Goal: Task Accomplishment & Management: Manage account settings

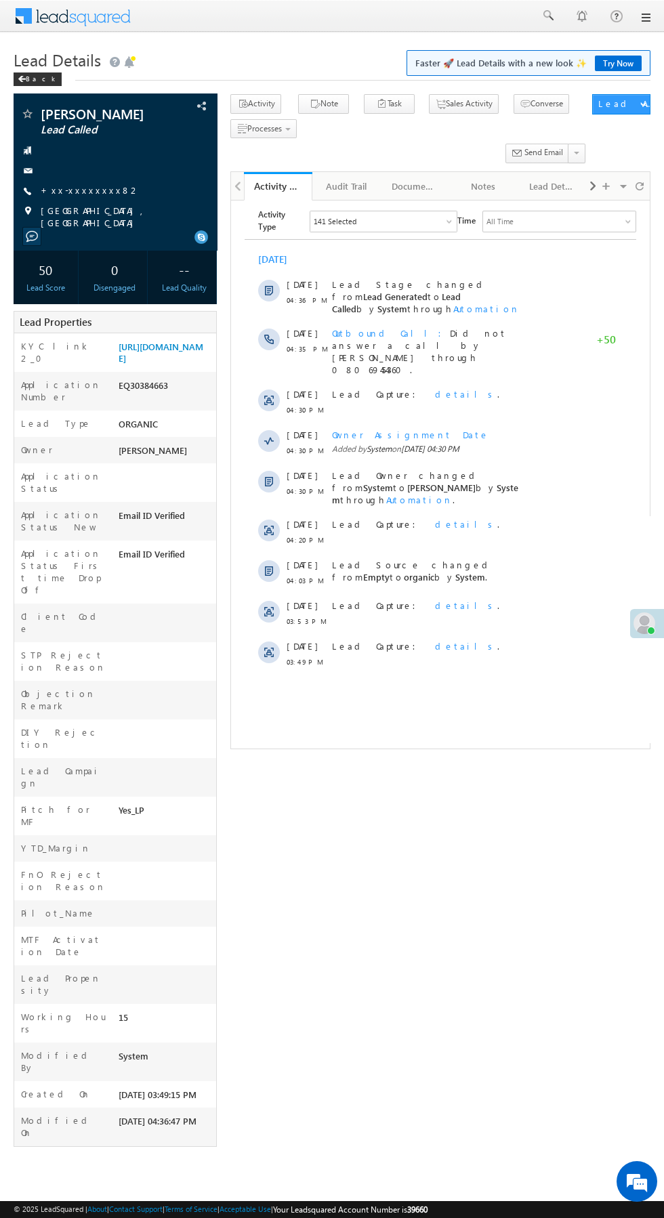
click at [481, 593] on div "Lead Capture: details ." at bounding box center [426, 613] width 189 height 41
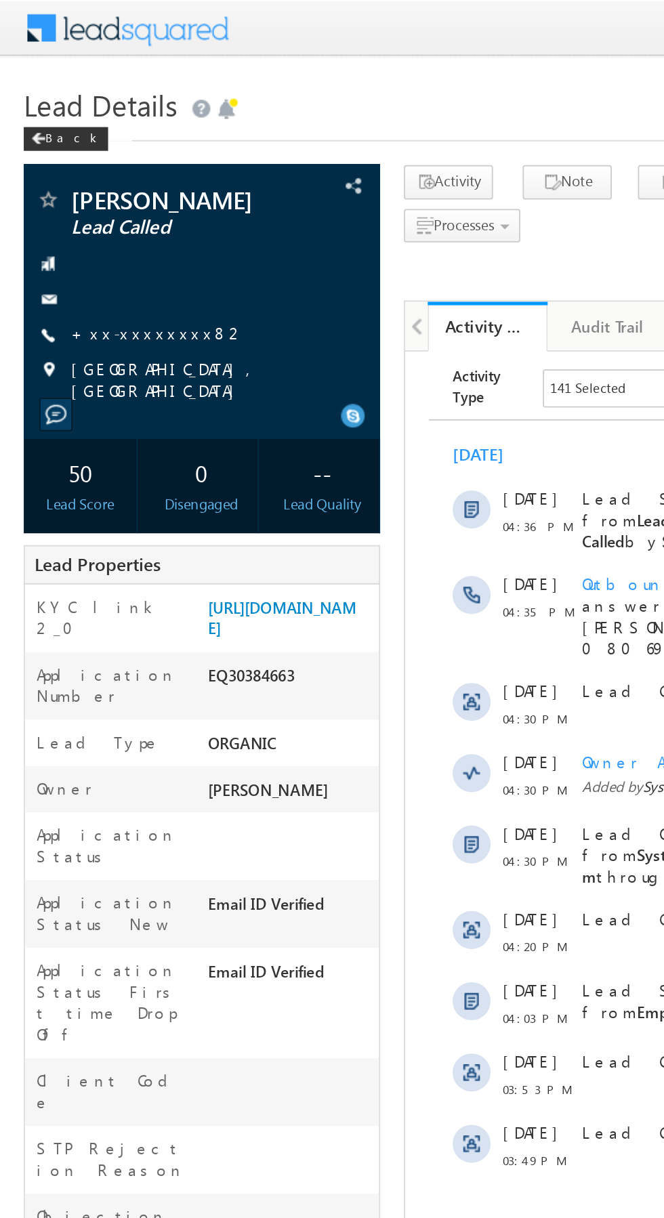
click at [75, 196] on link "+xx-xxxxxxxx82" at bounding box center [91, 190] width 100 height 12
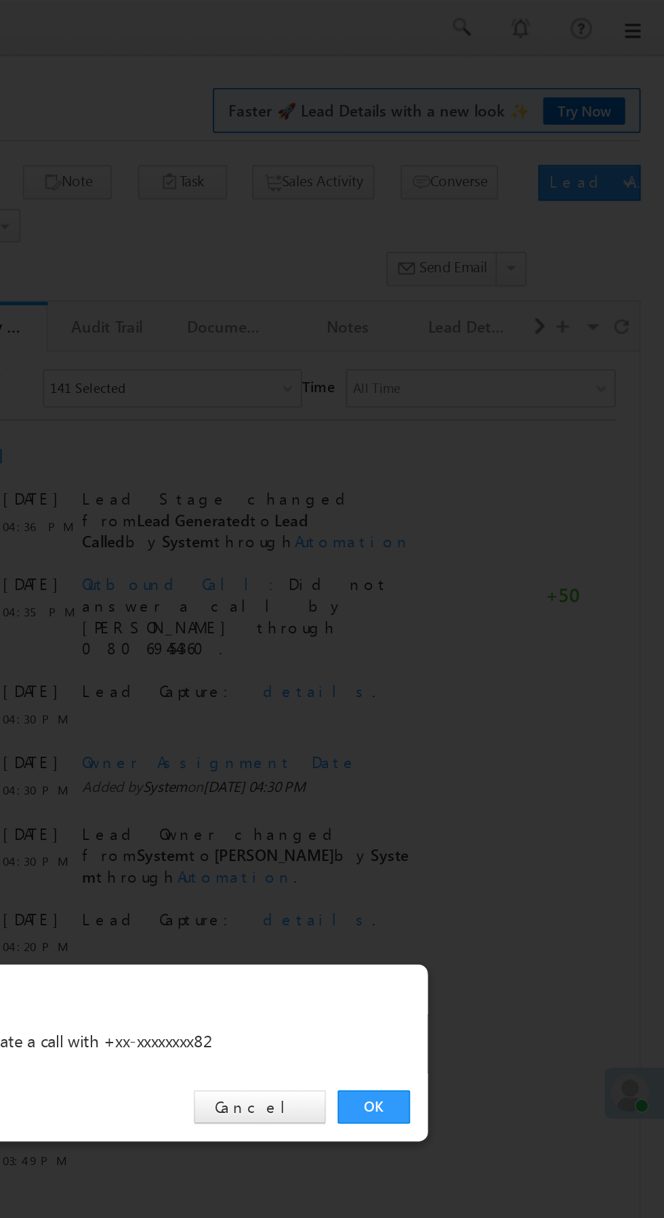
click at [494, 628] on link "OK" at bounding box center [497, 631] width 41 height 19
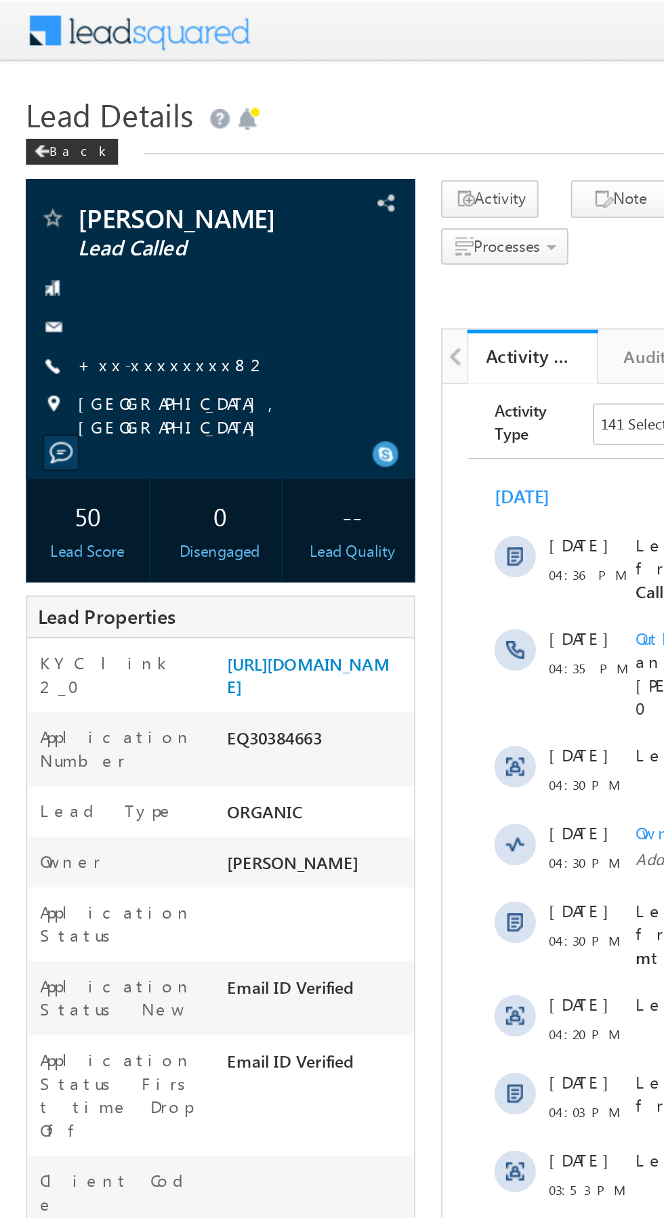
click at [82, 196] on link "+xx-xxxxxxxx82" at bounding box center [91, 190] width 100 height 12
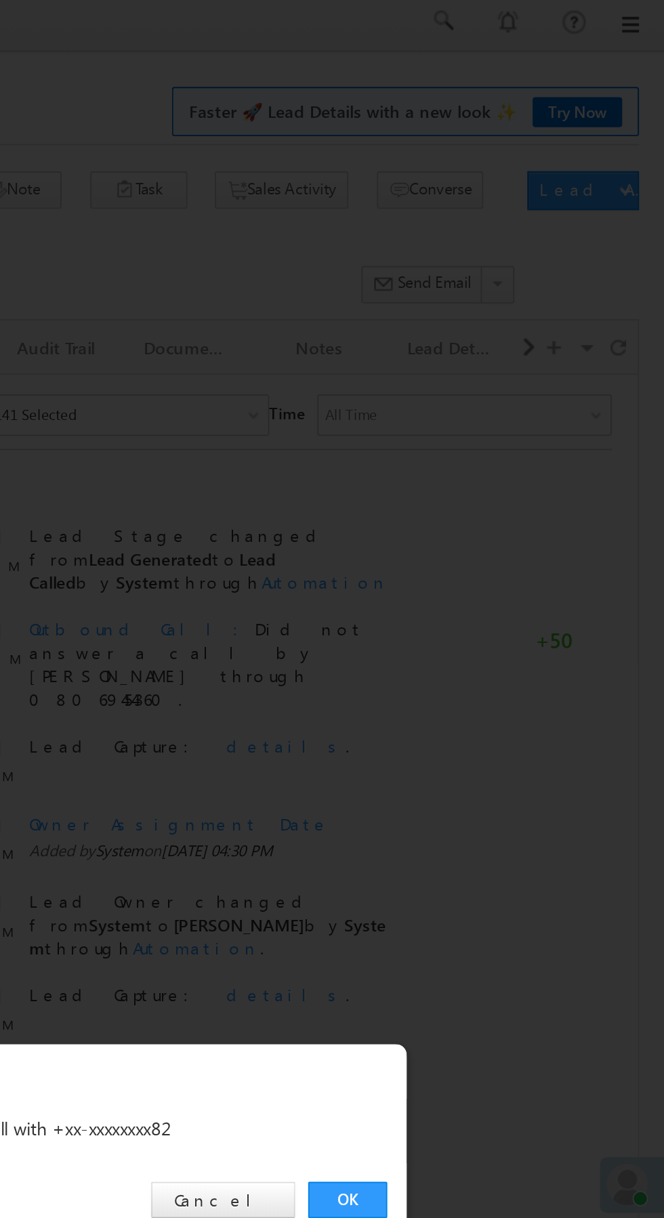
click at [500, 634] on link "OK" at bounding box center [497, 631] width 41 height 19
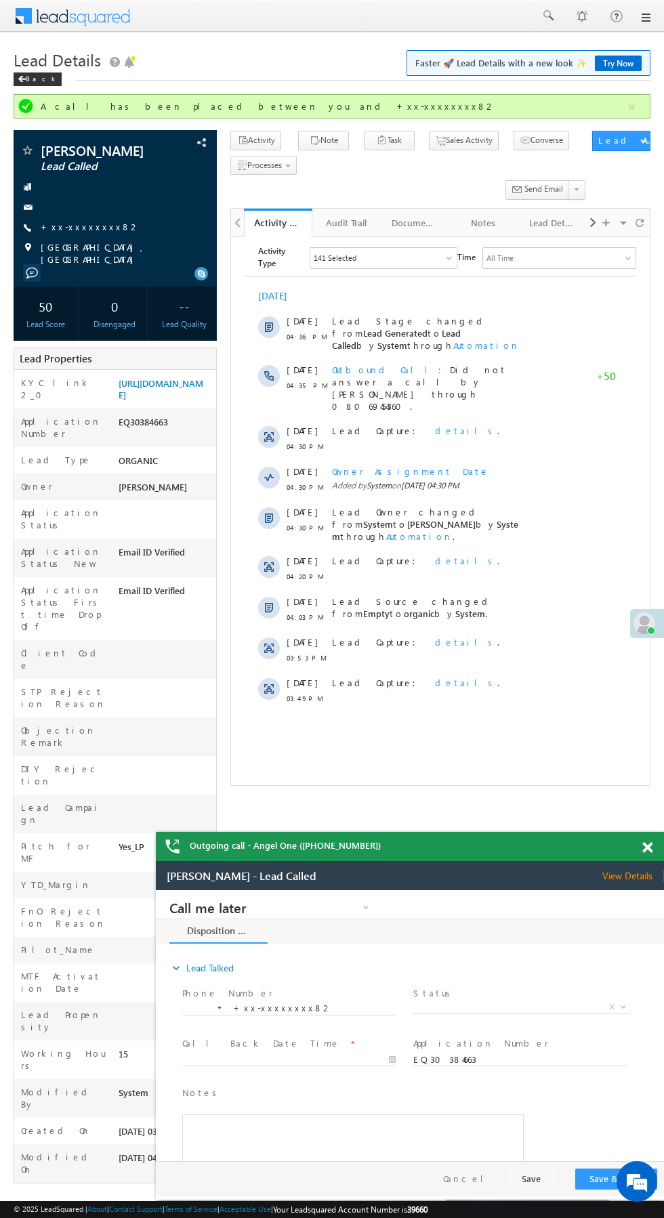
click at [295, 221] on div "Activity History" at bounding box center [278, 222] width 48 height 13
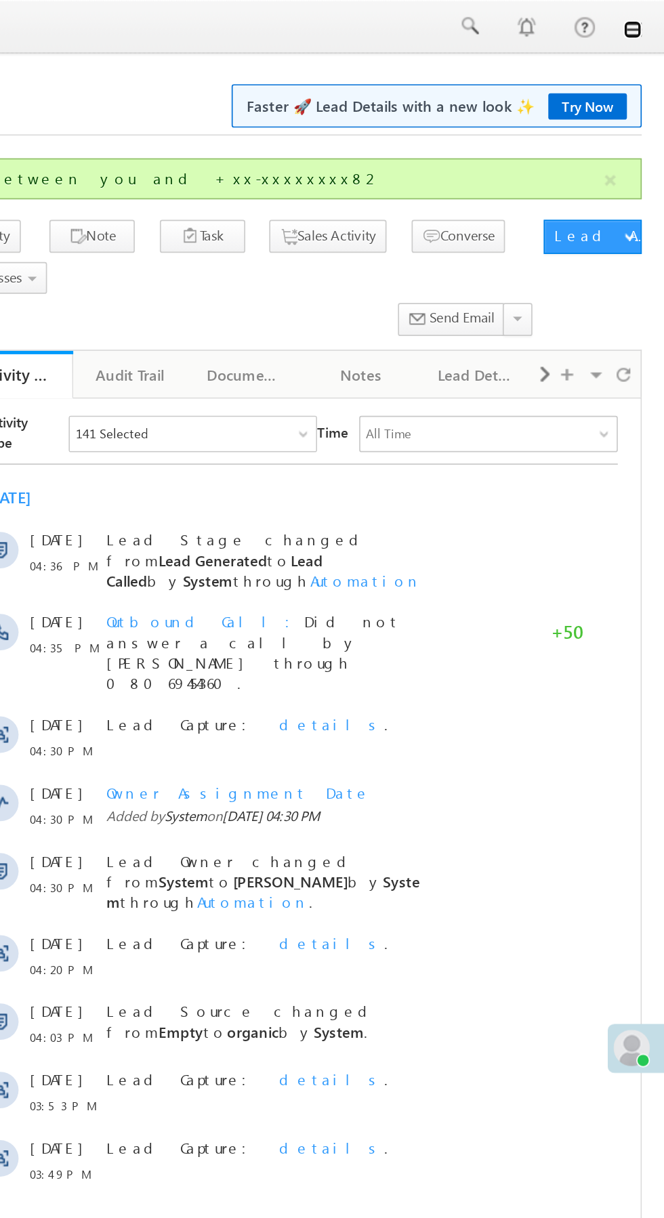
click at [648, 20] on link at bounding box center [644, 17] width 11 height 11
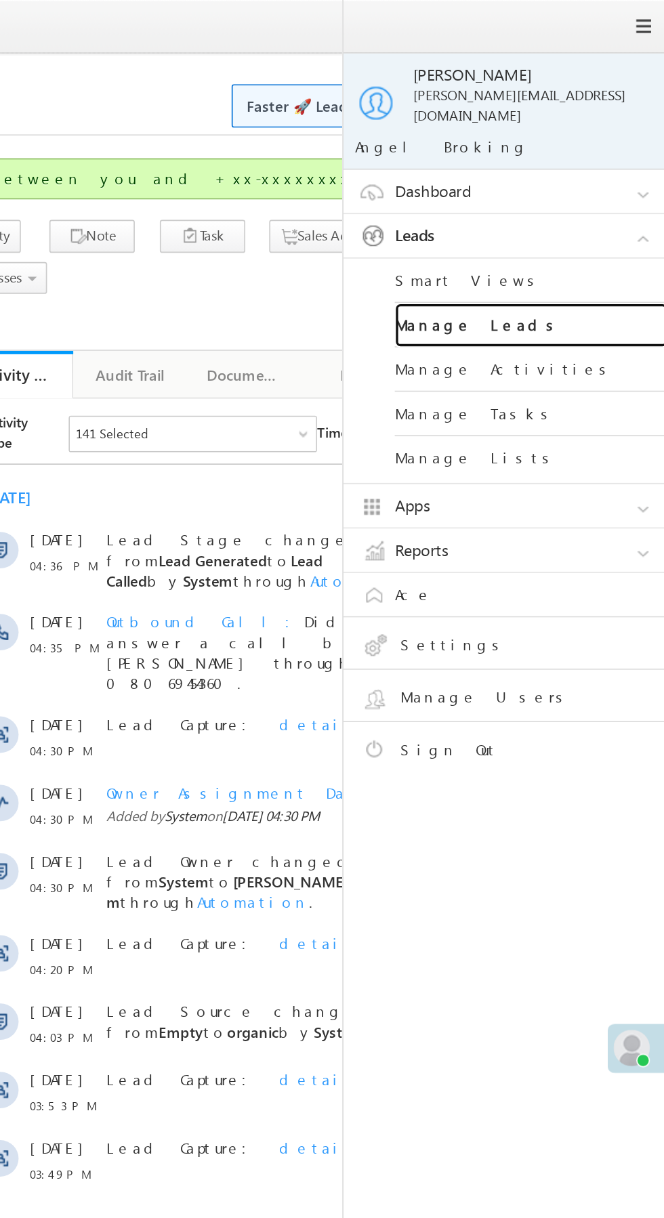
click at [614, 186] on link "Manage Leads" at bounding box center [584, 193] width 163 height 26
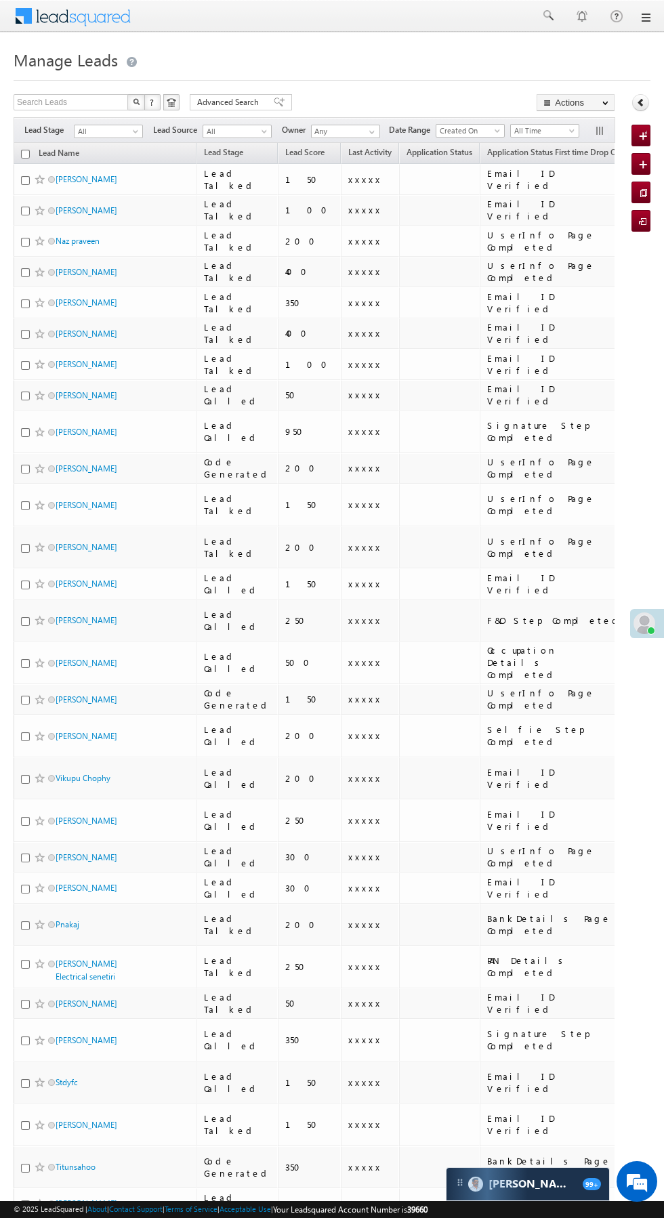
scroll to position [0, 6]
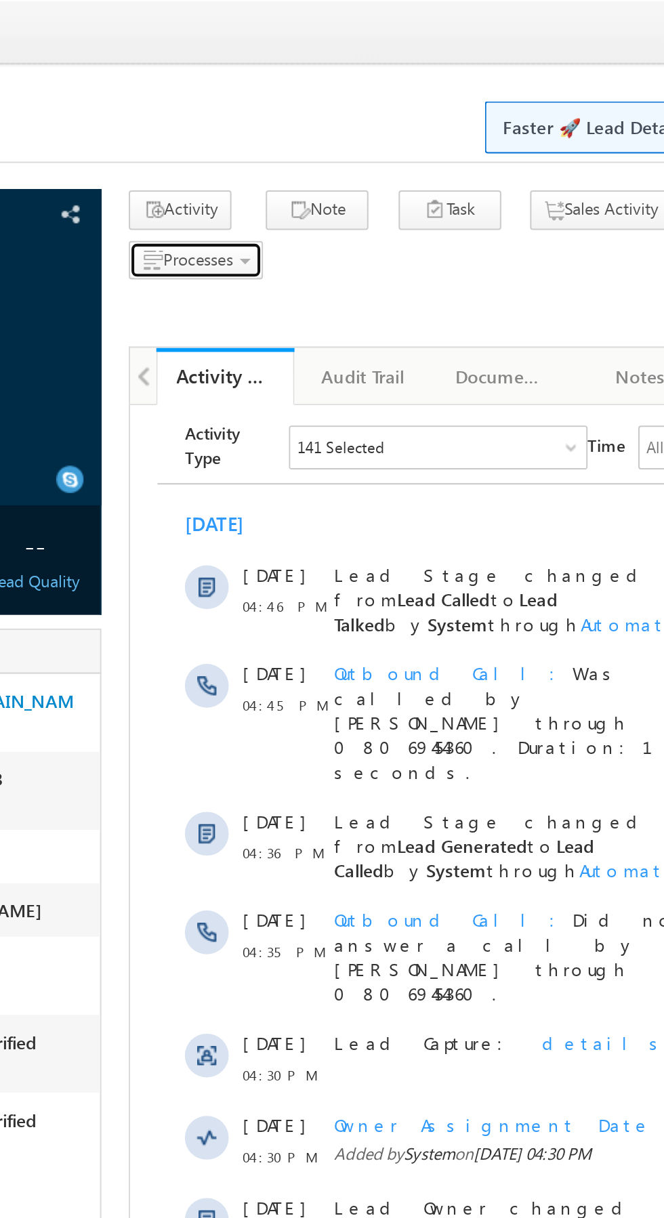
click at [273, 129] on span "Processes" at bounding box center [264, 128] width 35 height 10
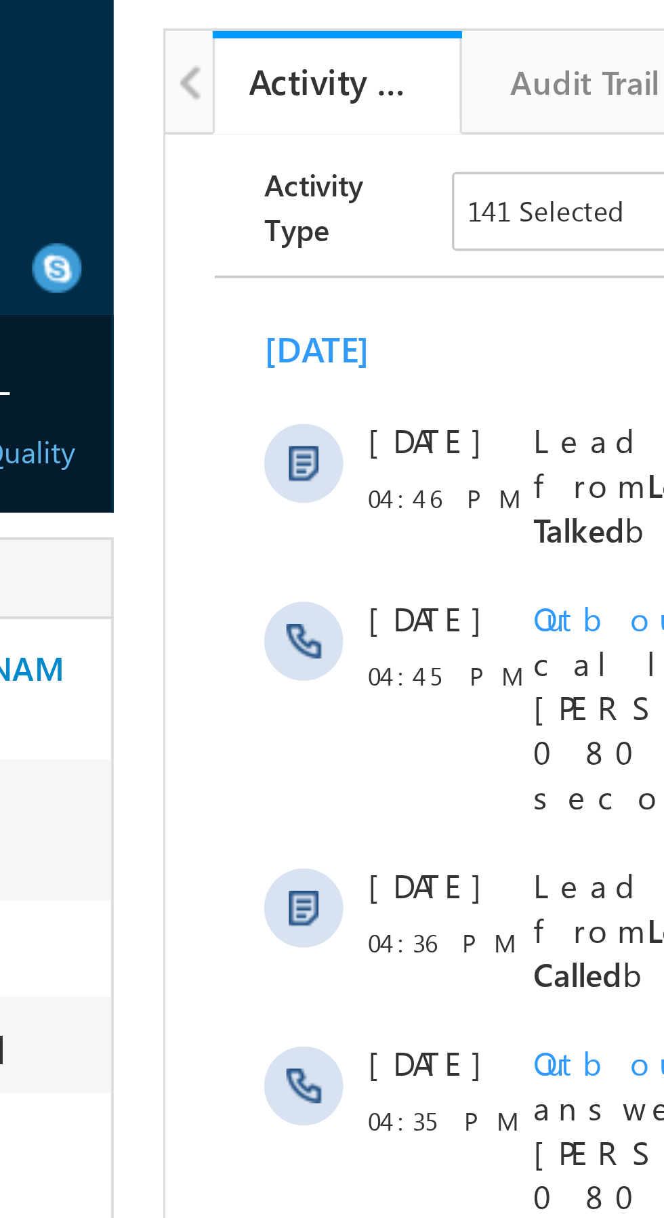
click at [0, 0] on span "Not Interested" at bounding box center [0, 0] width 0 height 0
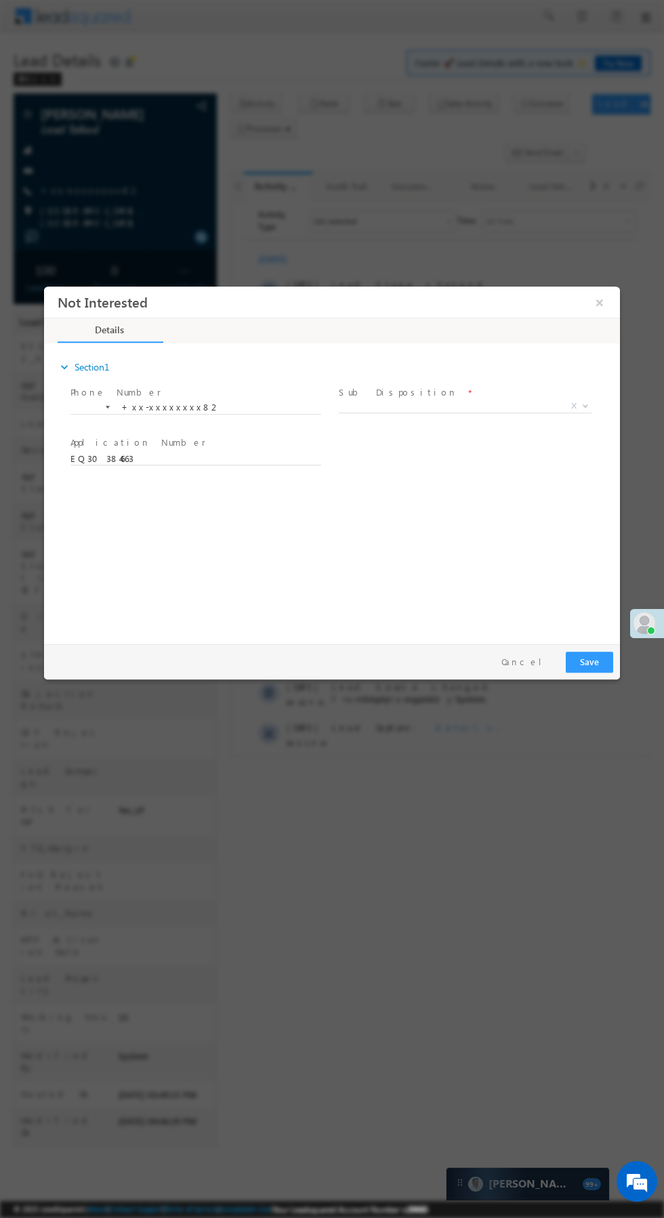
click at [505, 404] on span "X" at bounding box center [465, 407] width 253 height 14
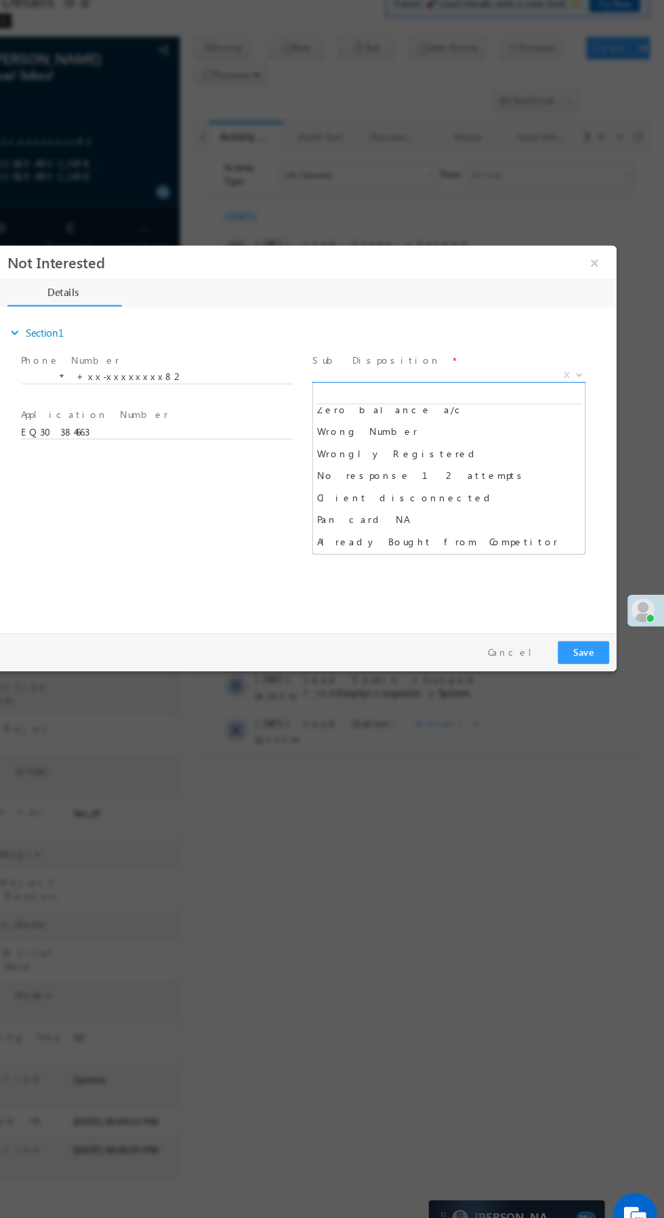
scroll to position [112, 0]
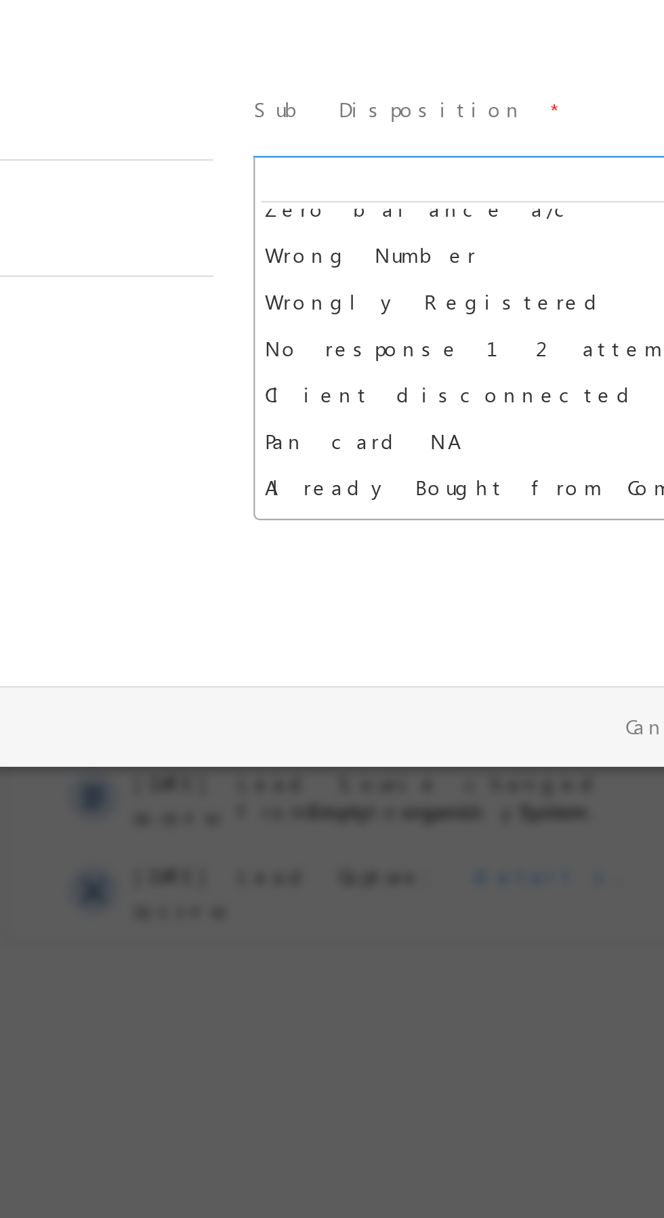
select select "Wrongly Registered"
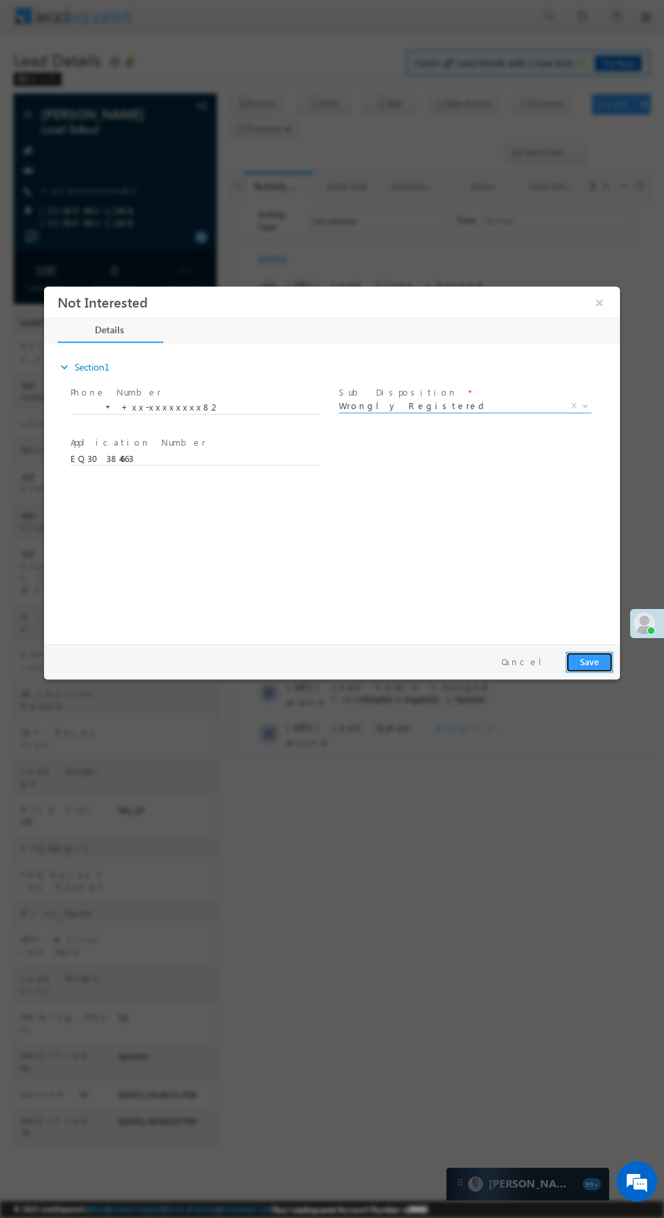
click at [582, 660] on button "Save" at bounding box center [588, 661] width 47 height 21
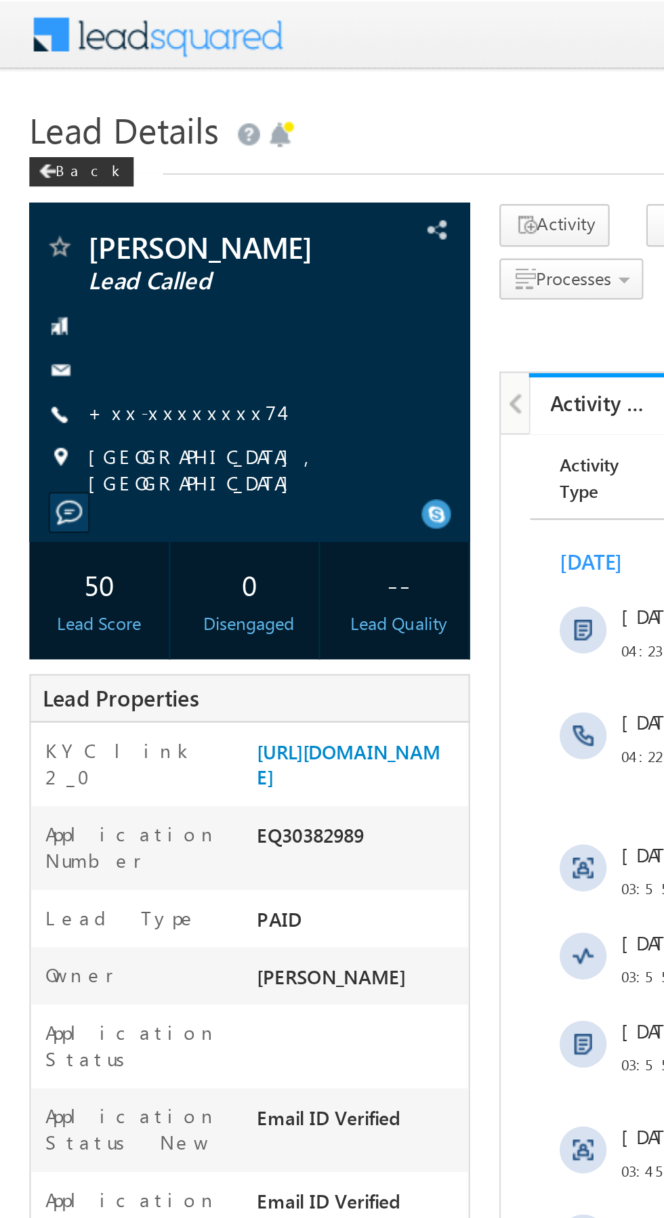
click at [86, 189] on link "+xx-xxxxxxxx74" at bounding box center [85, 190] width 89 height 12
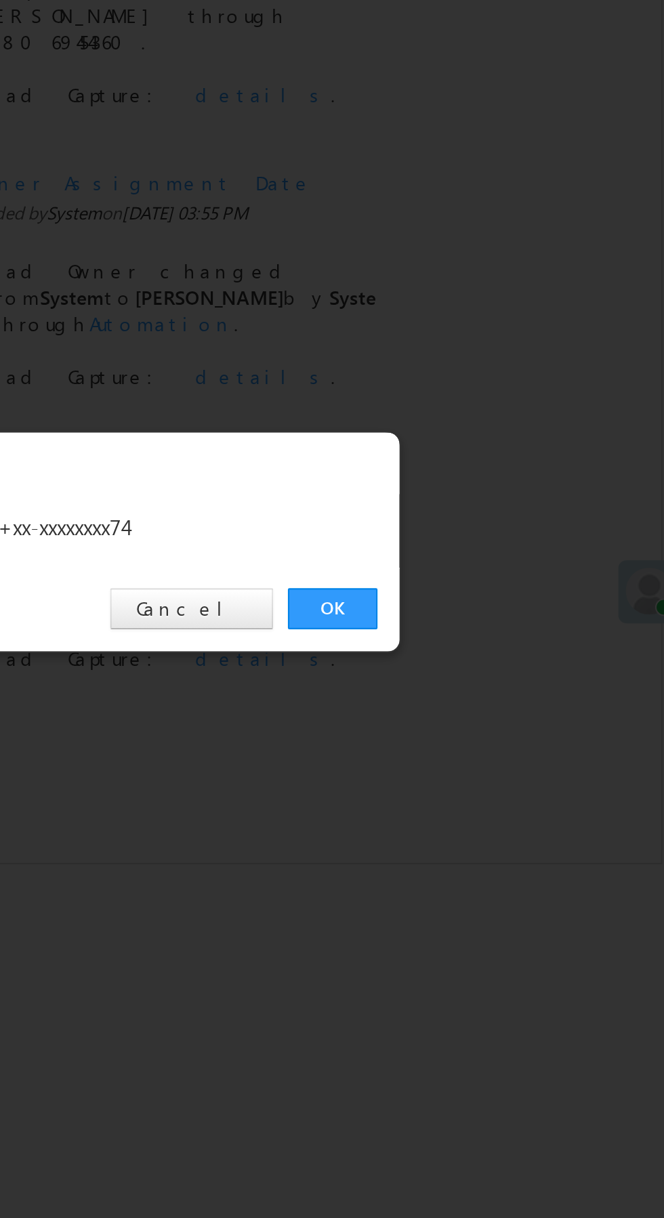
click at [496, 631] on link "OK" at bounding box center [497, 631] width 41 height 19
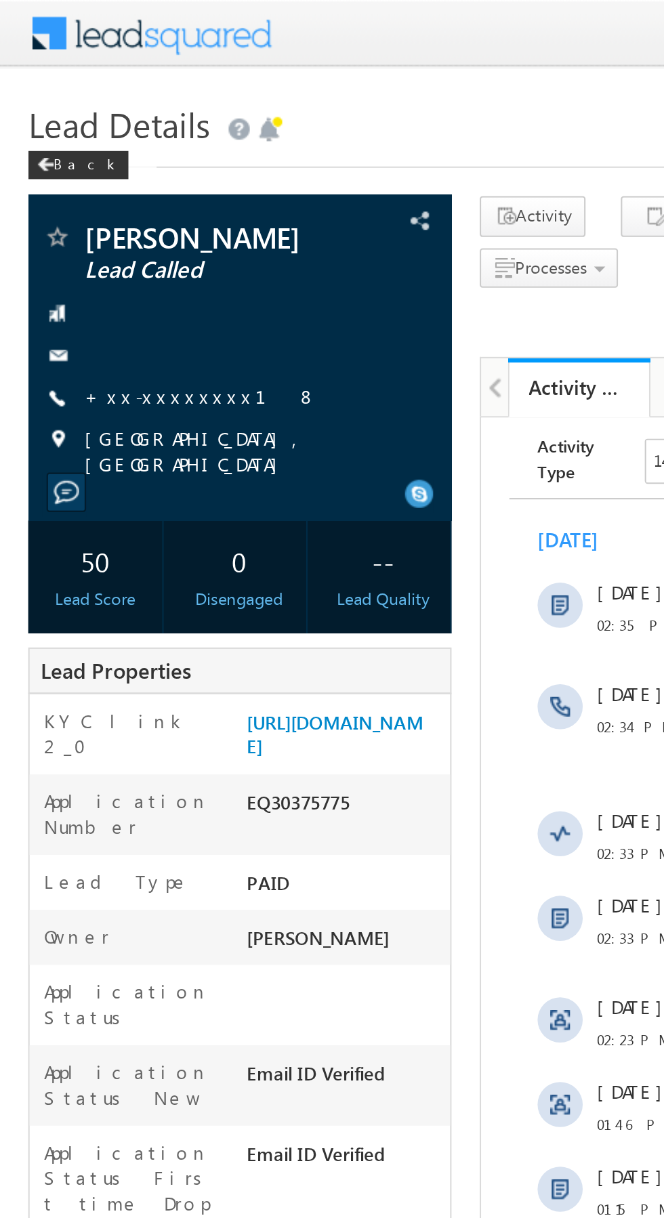
click at [81, 192] on link "+xx-xxxxxxxx18" at bounding box center [97, 190] width 112 height 12
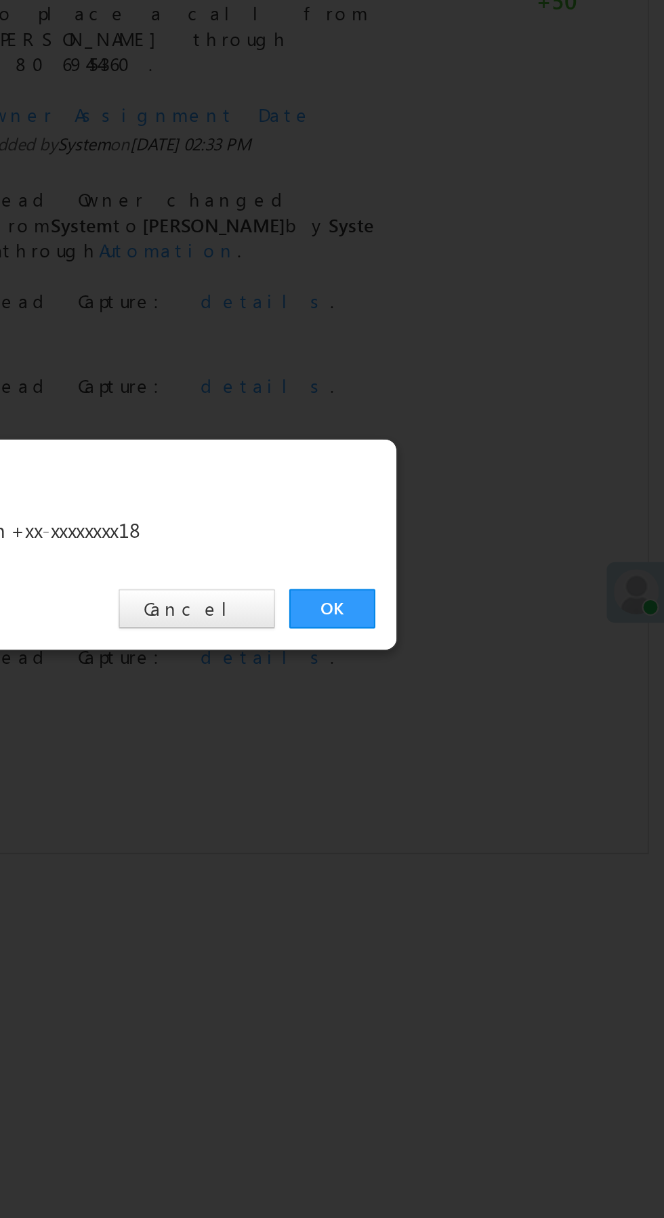
click at [493, 631] on link "OK" at bounding box center [497, 631] width 41 height 19
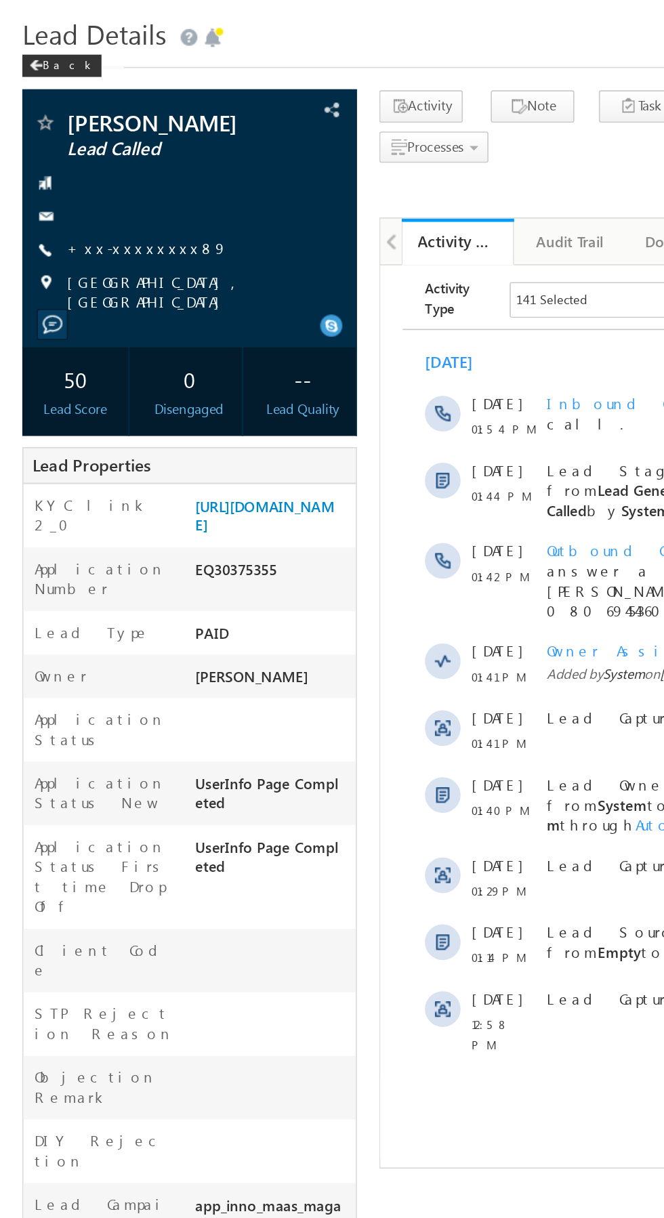
click at [86, 190] on link "+xx-xxxxxxxx89" at bounding box center [90, 190] width 98 height 12
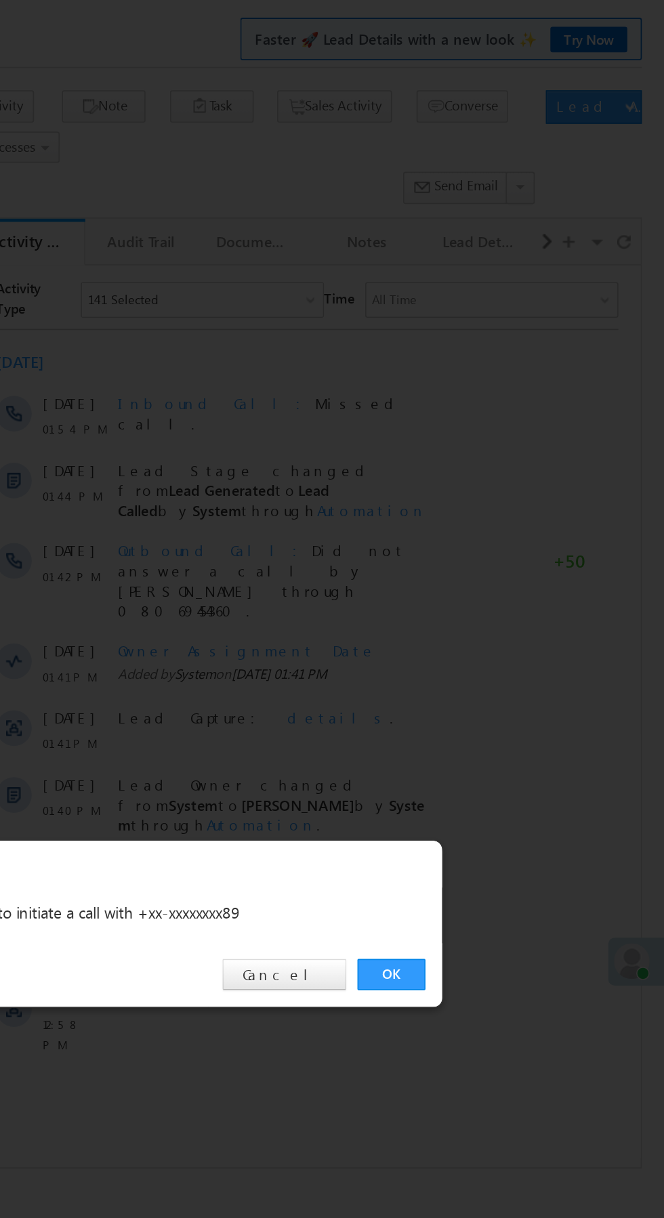
click at [492, 631] on link "OK" at bounding box center [497, 631] width 41 height 19
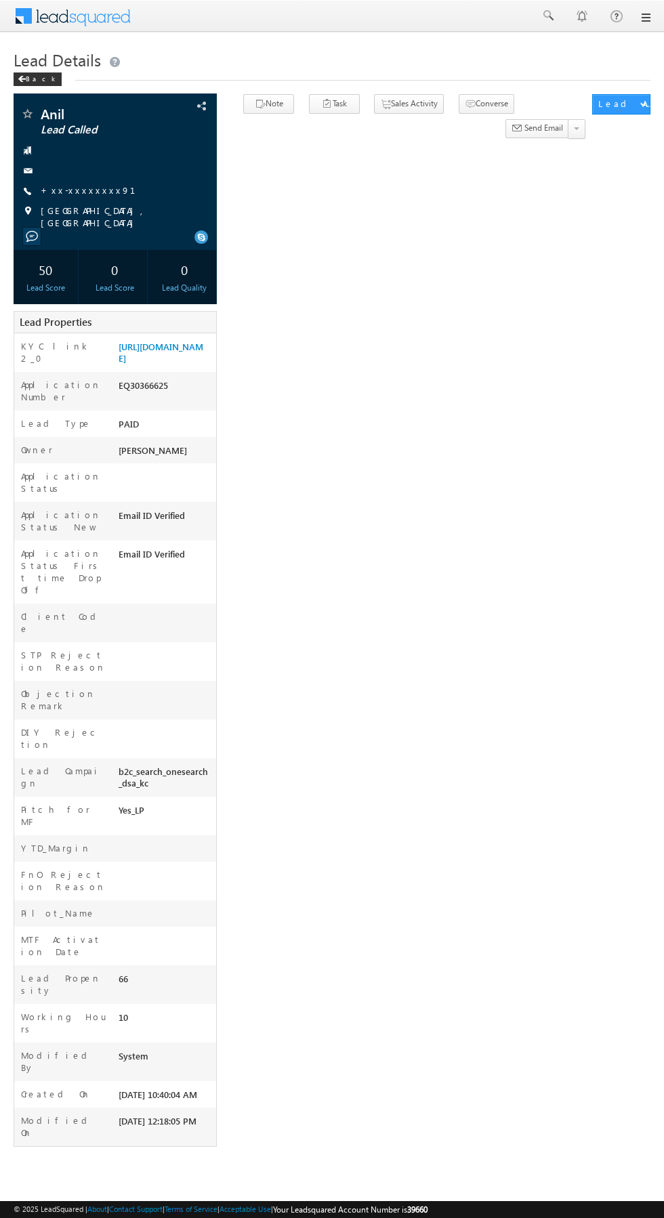
click at [81, 189] on link "+xx-xxxxxxxx91" at bounding box center [96, 190] width 111 height 12
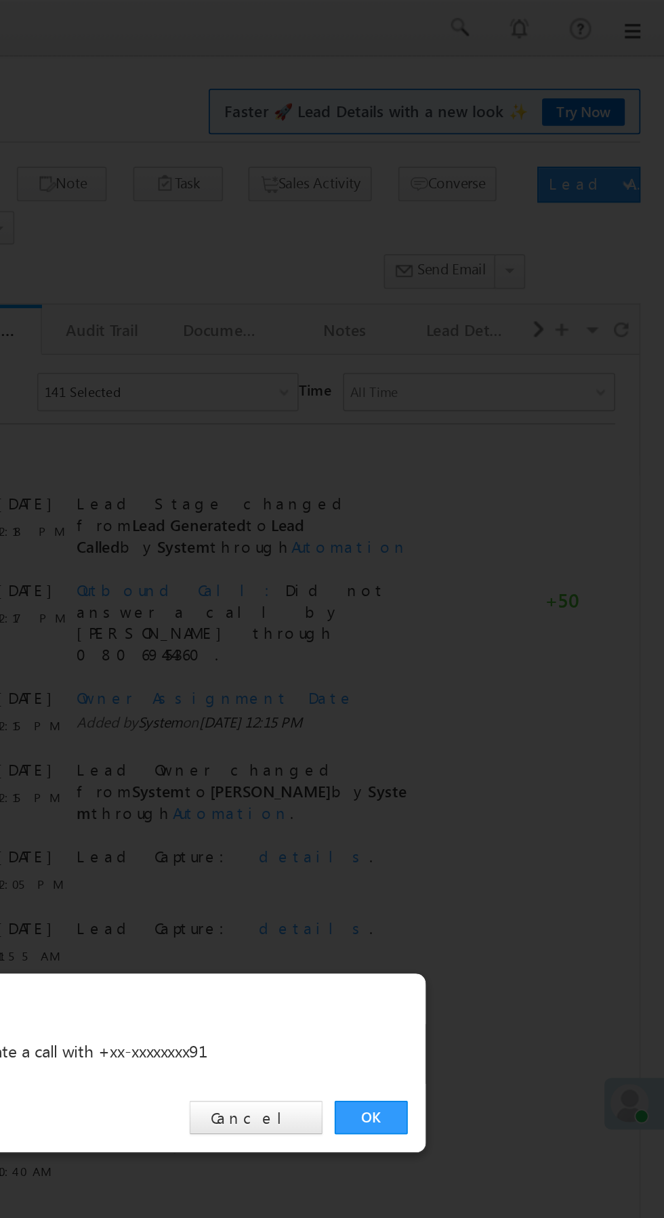
click at [502, 632] on link "OK" at bounding box center [497, 631] width 41 height 19
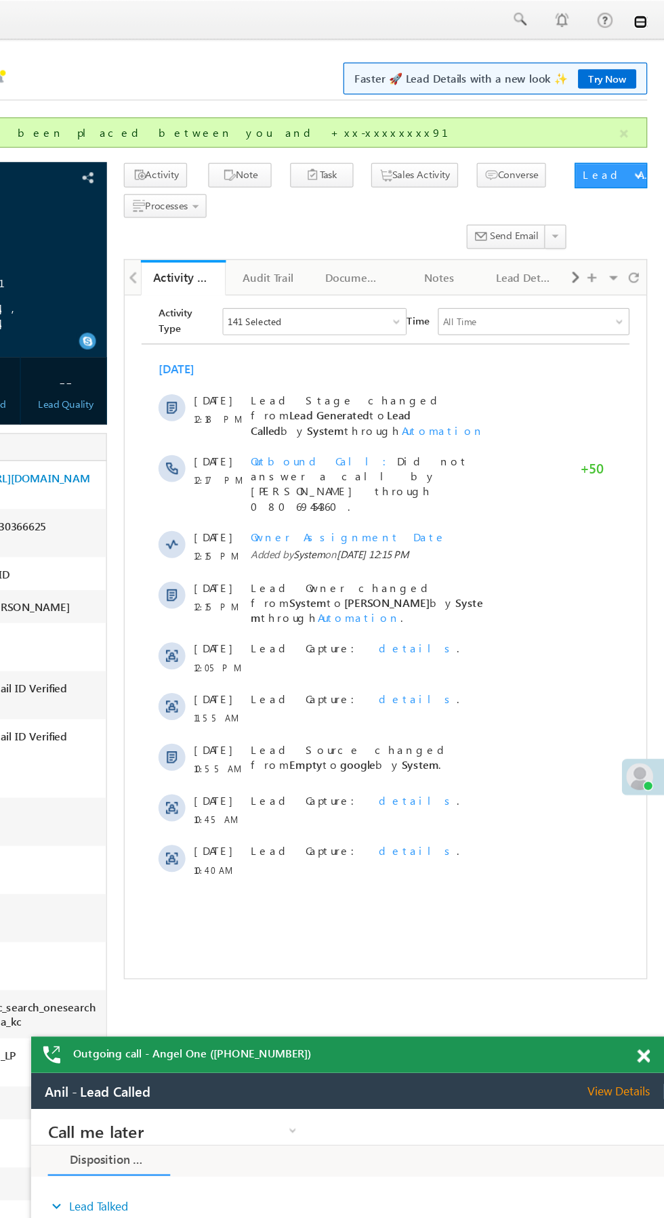
click at [640, 18] on link at bounding box center [644, 17] width 11 height 11
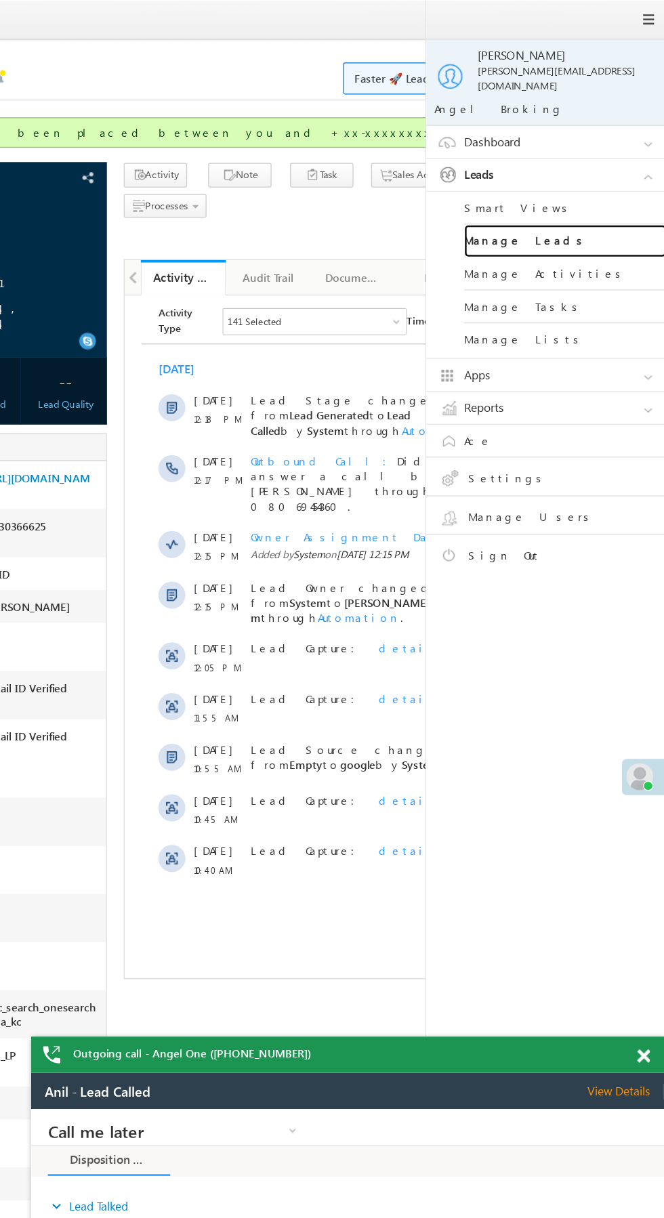
click at [598, 182] on link "Manage Leads" at bounding box center [584, 193] width 163 height 26
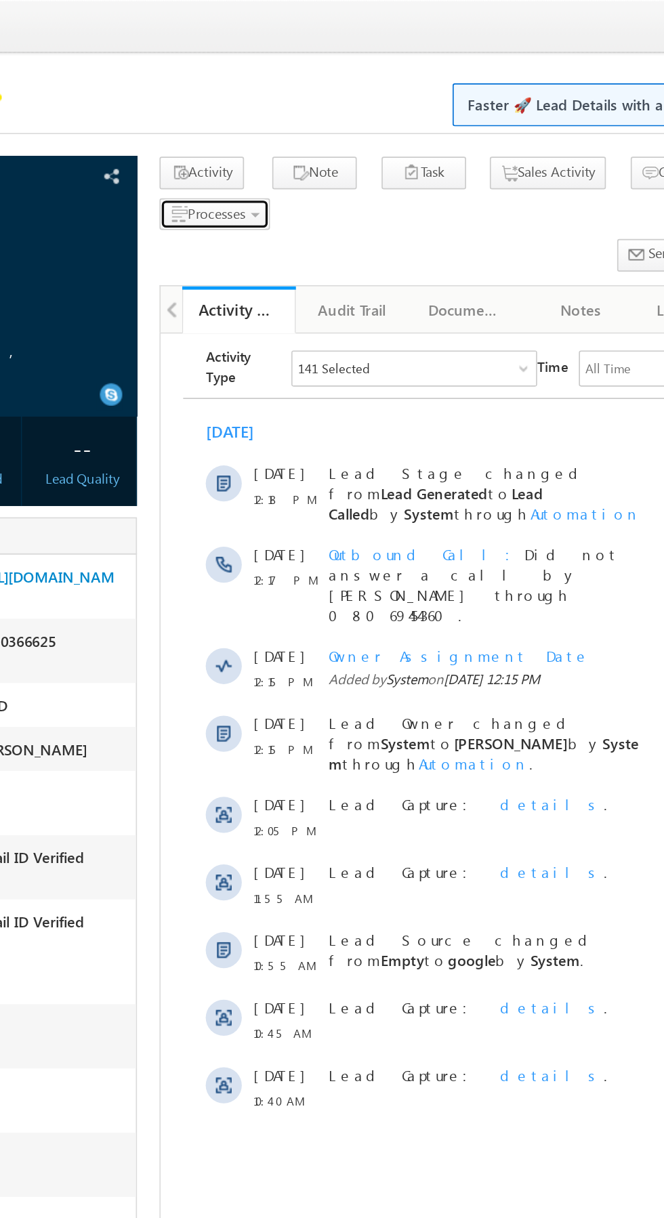
click at [272, 131] on span "Processes" at bounding box center [264, 128] width 35 height 10
click at [0, 0] on span "Not Interested" at bounding box center [0, 0] width 0 height 0
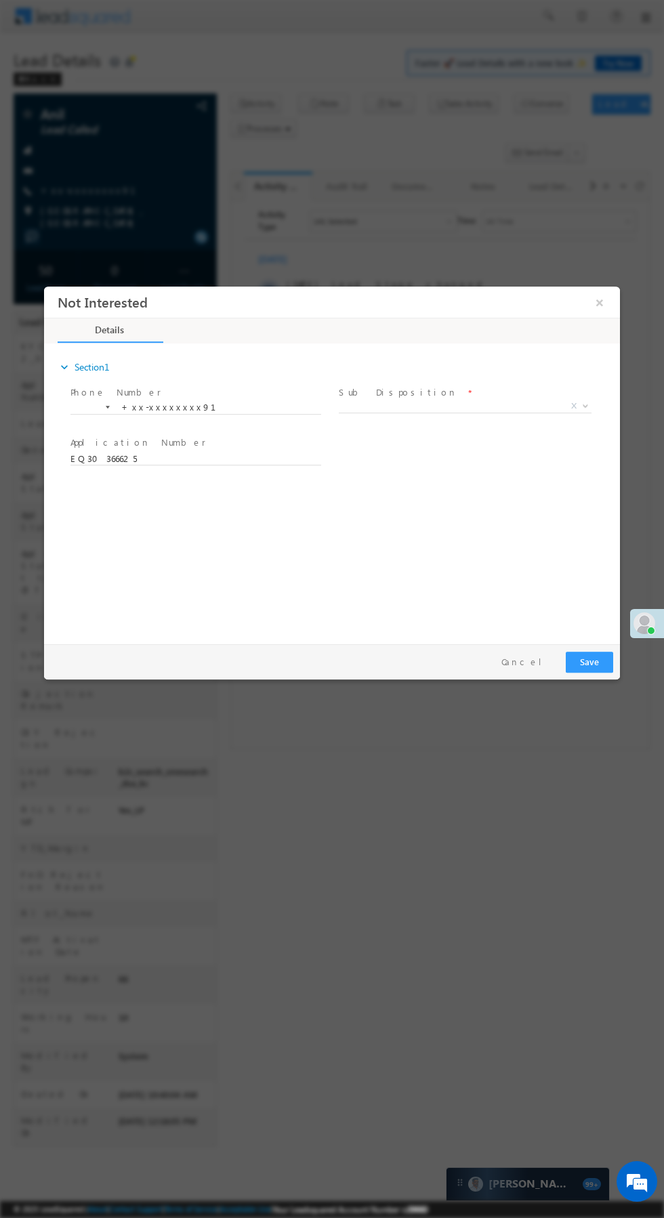
click at [507, 401] on span "X" at bounding box center [465, 407] width 253 height 14
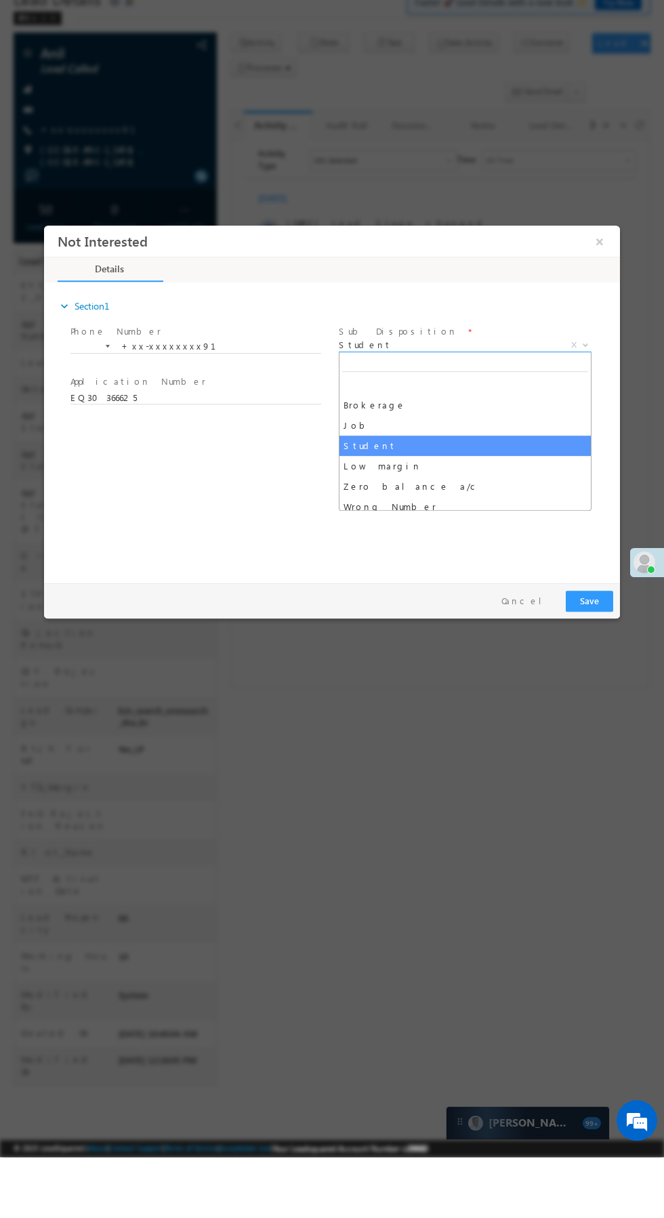
click at [194, 501] on div "expand_more Section1 Phone Number *" at bounding box center [335, 430] width 569 height 293
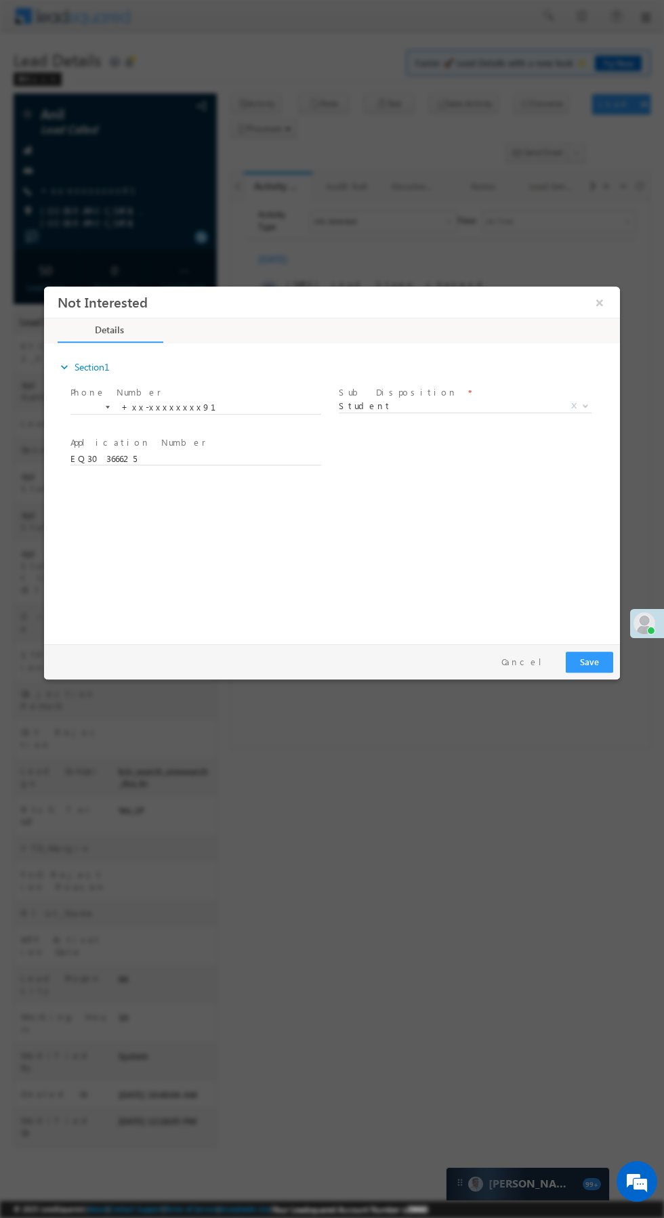
click at [493, 405] on span "Student" at bounding box center [449, 406] width 220 height 12
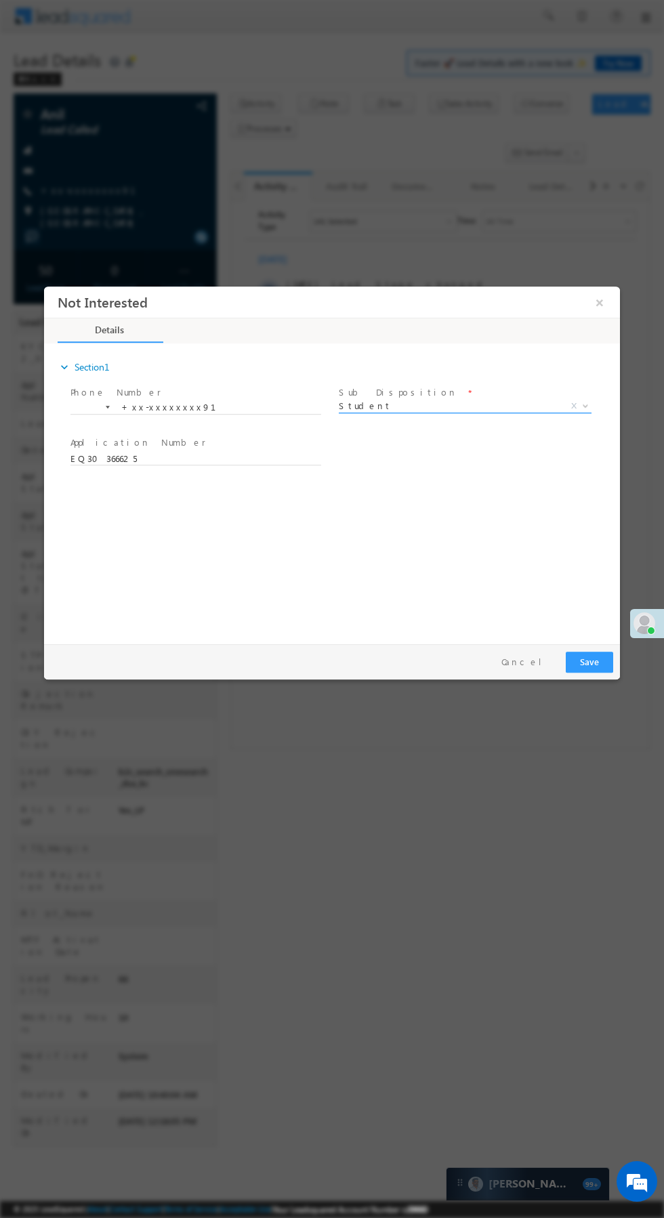
click at [482, 407] on span "Student" at bounding box center [449, 406] width 220 height 12
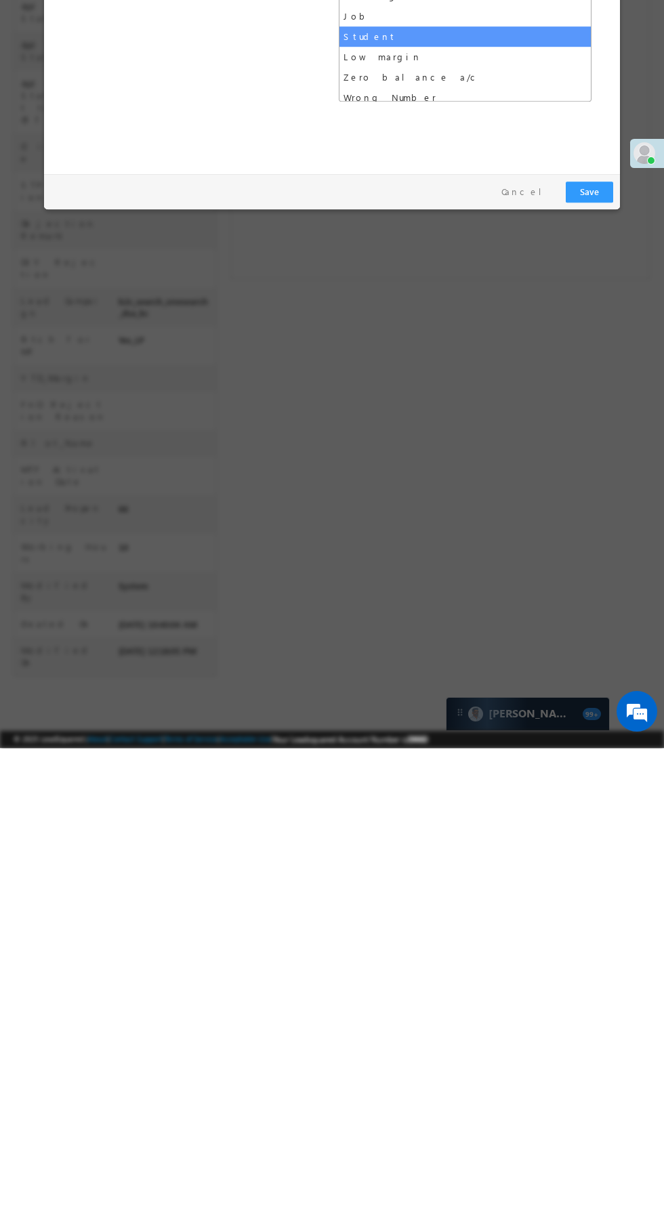
select select "Wrong Number"
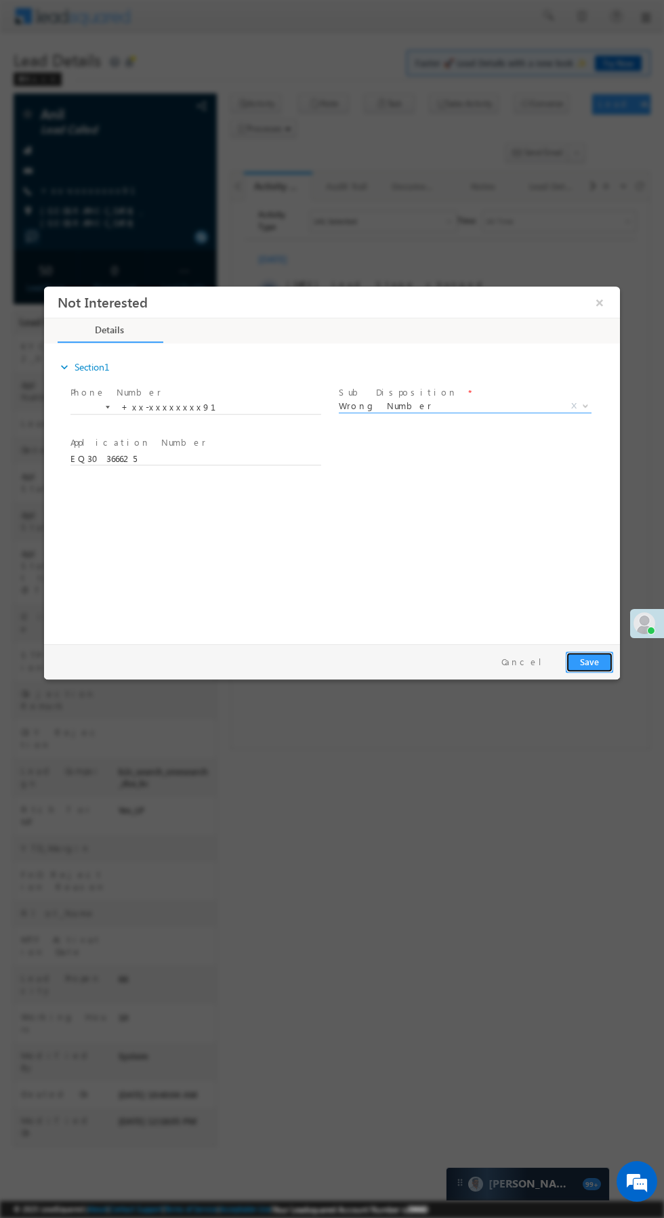
click at [592, 667] on button "Save" at bounding box center [588, 661] width 47 height 21
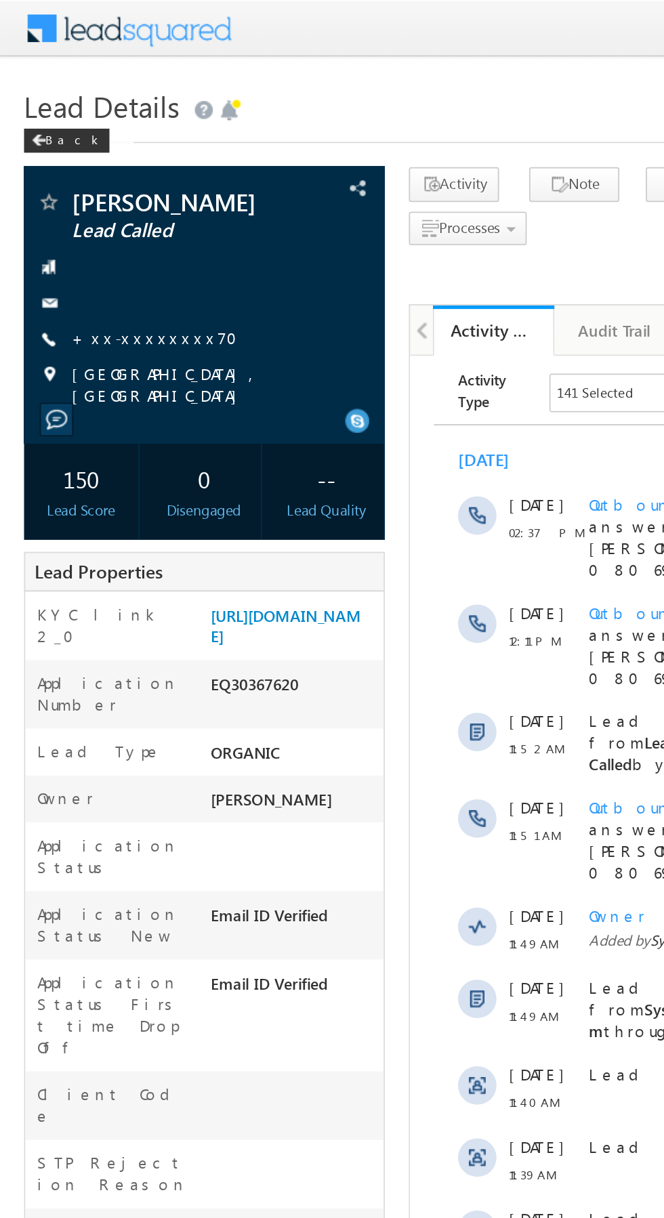
click at [79, 189] on link "+xx-xxxxxxxx70" at bounding box center [92, 190] width 102 height 12
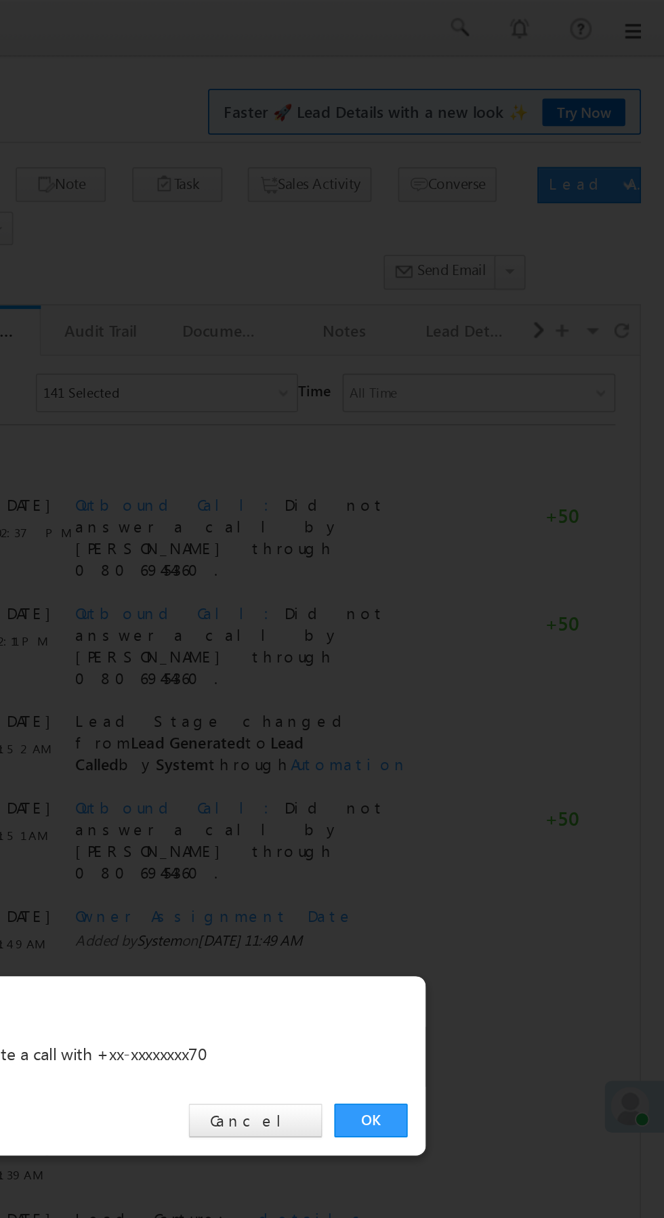
click at [492, 628] on link "OK" at bounding box center [497, 631] width 41 height 19
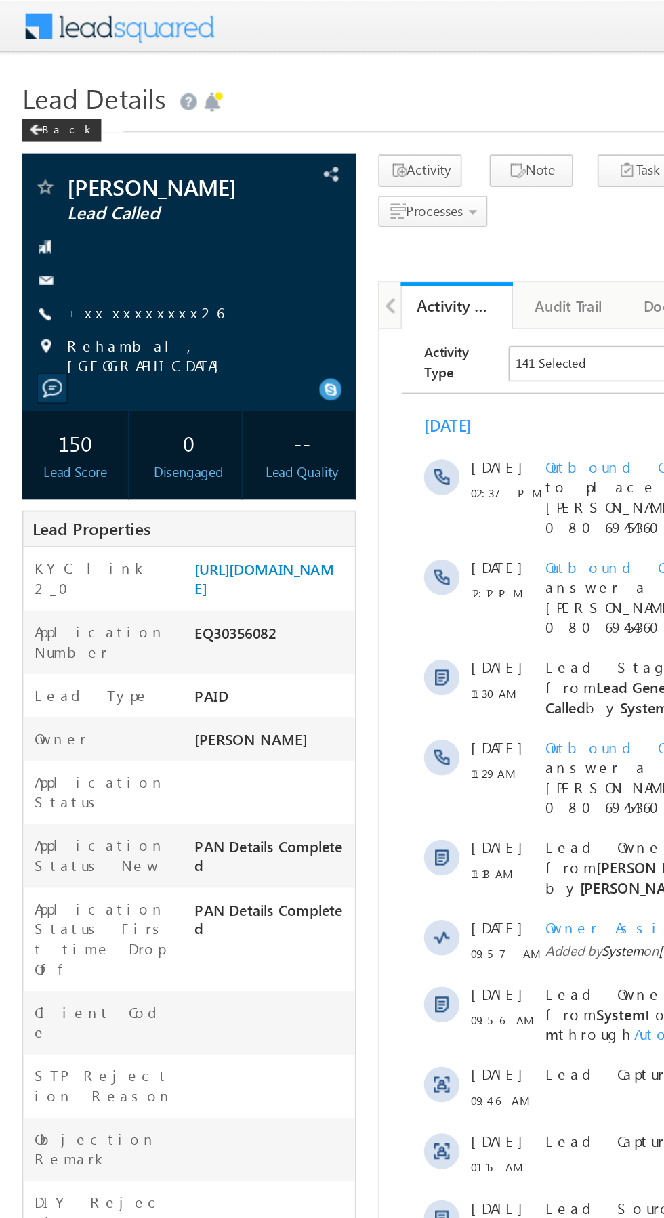
click at [79, 188] on link "+xx-xxxxxxxx26" at bounding box center [88, 190] width 95 height 12
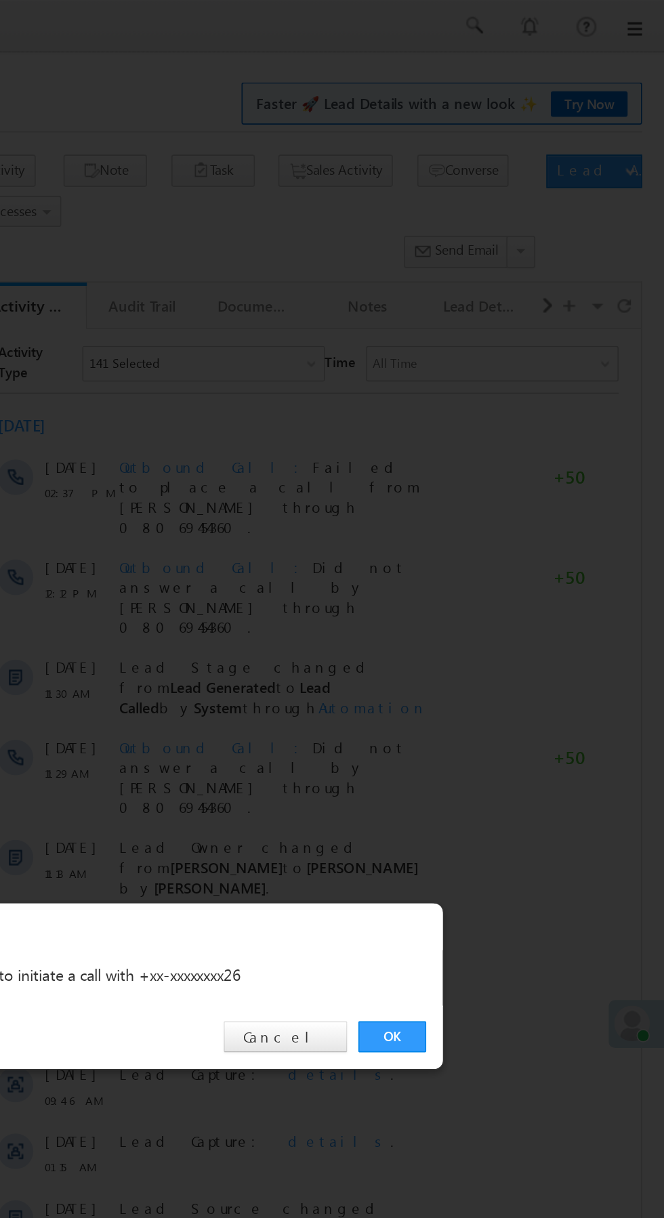
click at [495, 636] on link "OK" at bounding box center [497, 631] width 41 height 19
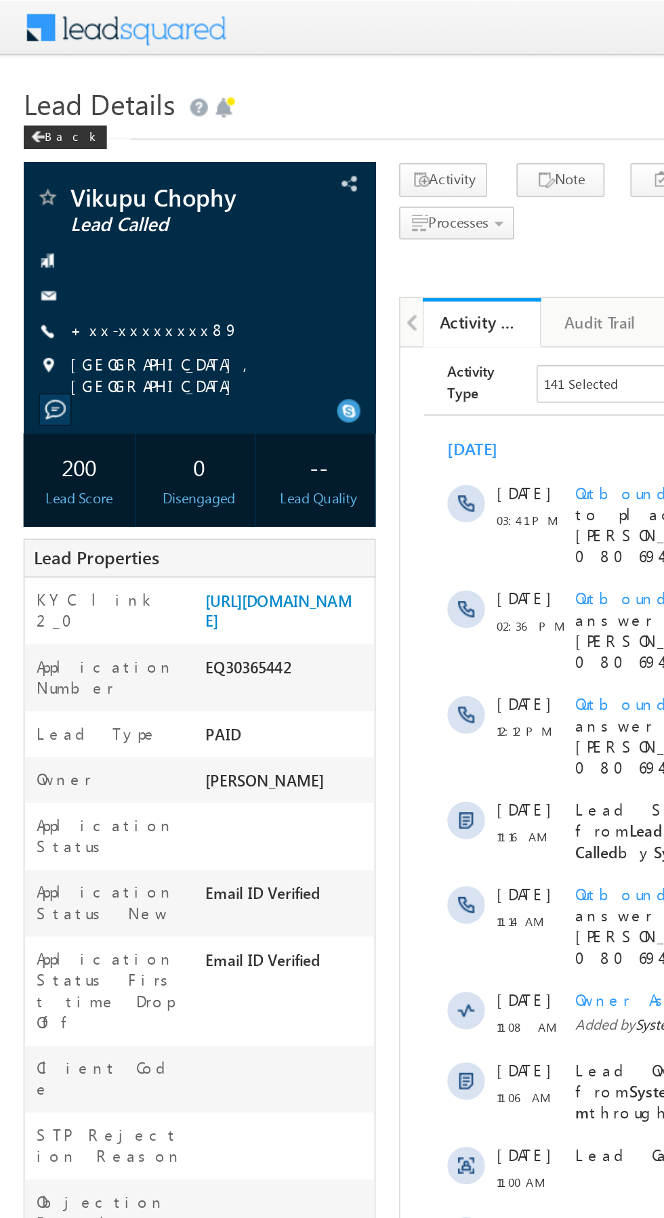
click at [92, 194] on link "+xx-xxxxxxxx89" at bounding box center [90, 190] width 98 height 12
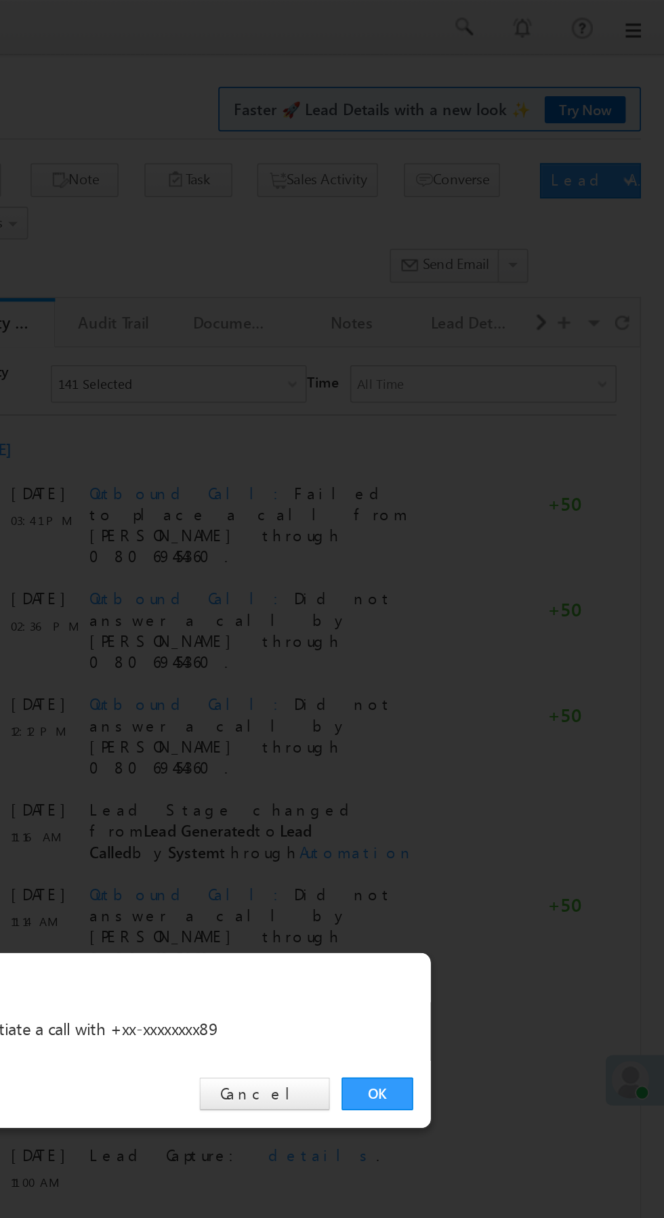
click at [498, 628] on link "OK" at bounding box center [497, 631] width 41 height 19
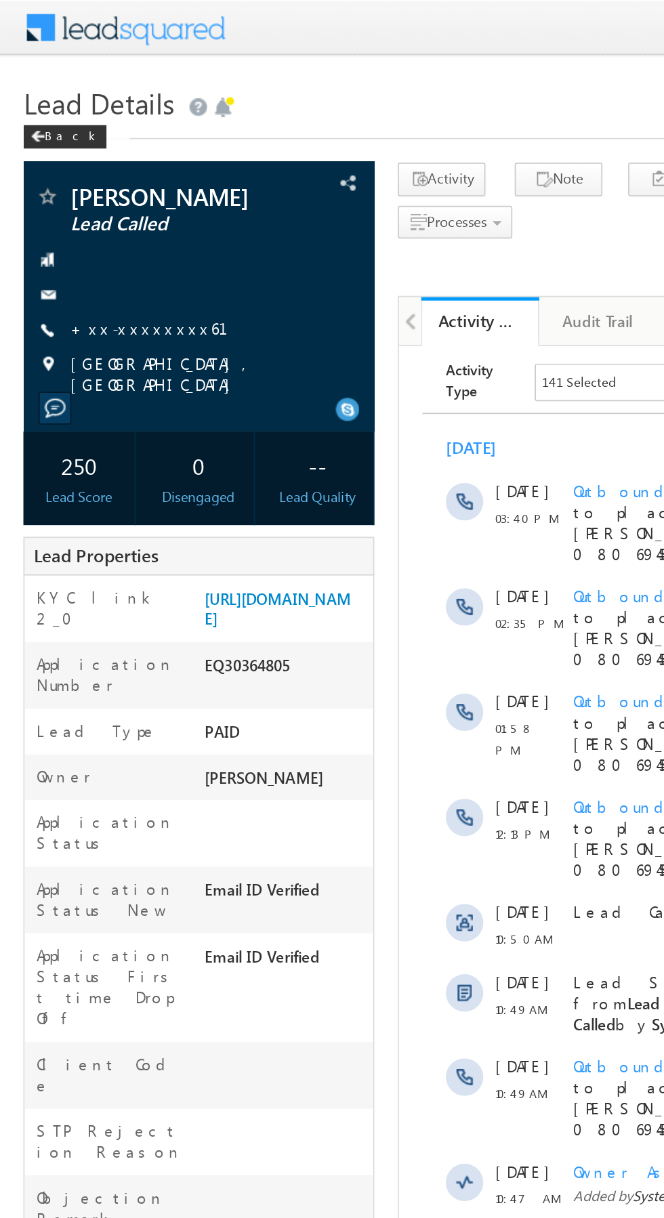
click at [99, 188] on link "+xx-xxxxxxxx61" at bounding box center [95, 190] width 108 height 12
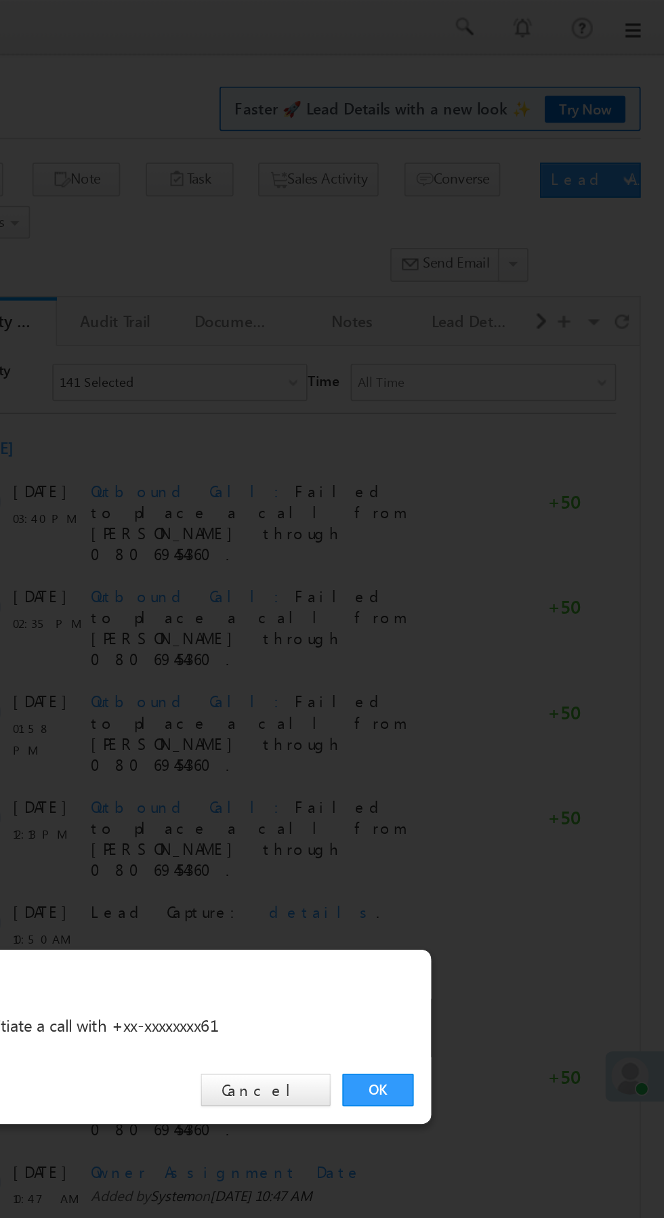
click at [499, 626] on link "OK" at bounding box center [497, 631] width 41 height 19
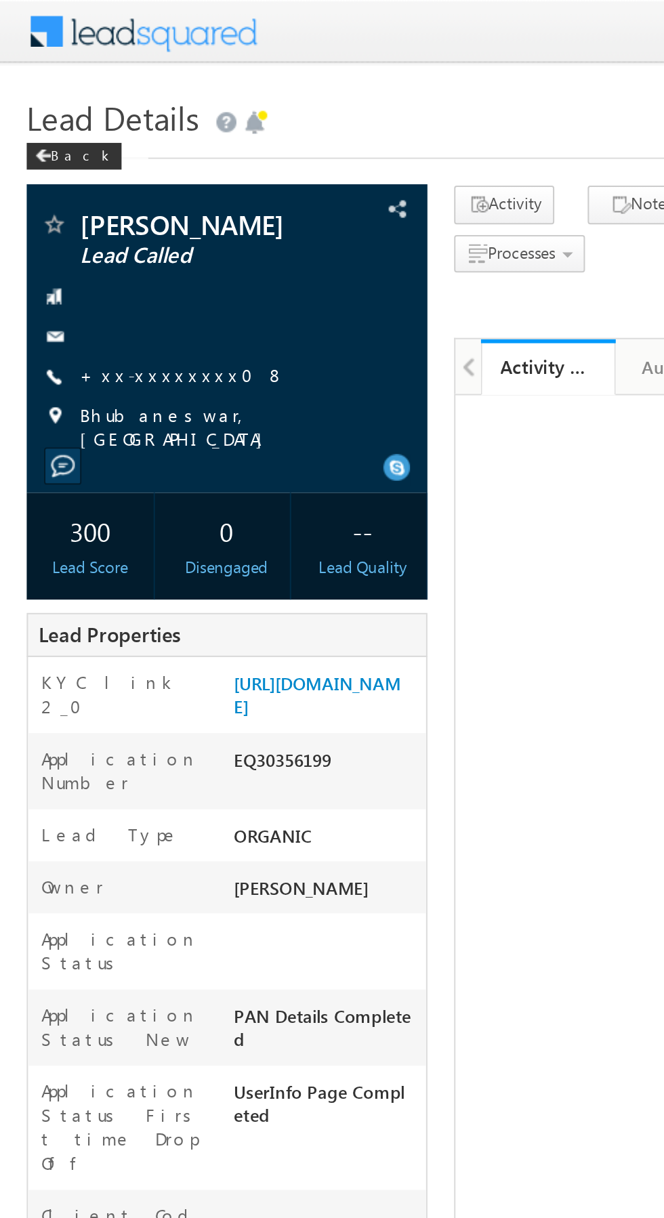
click at [81, 189] on link "+xx-xxxxxxxx08" at bounding box center [93, 190] width 104 height 12
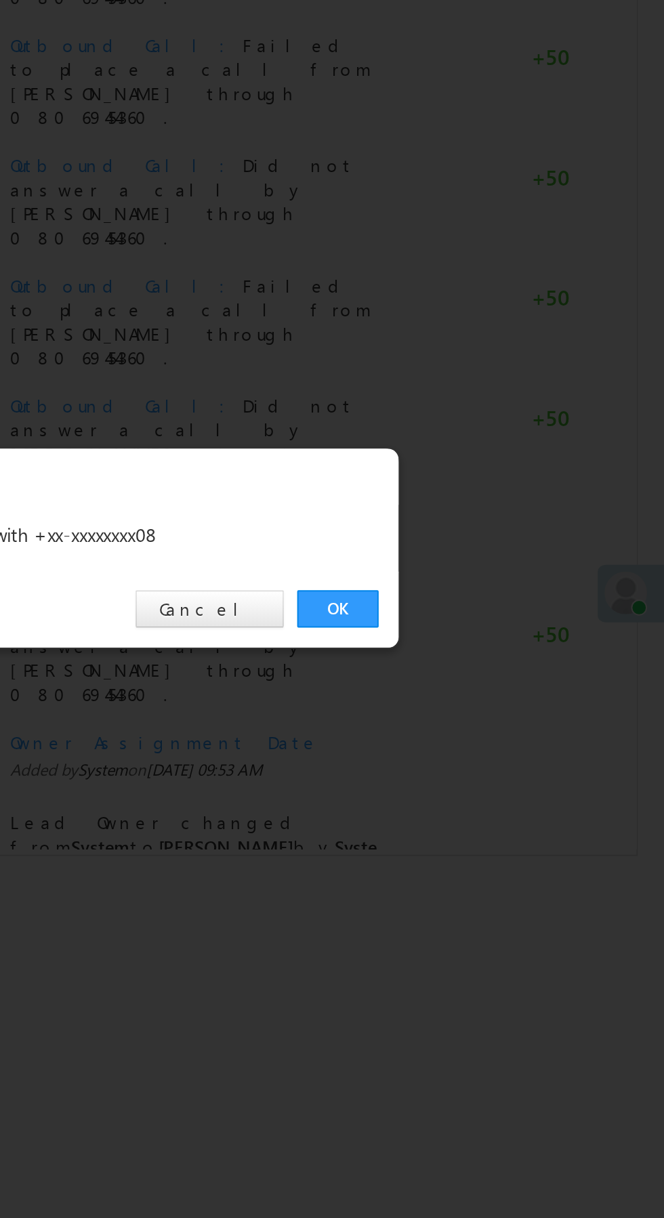
click at [492, 623] on link "OK" at bounding box center [497, 631] width 41 height 19
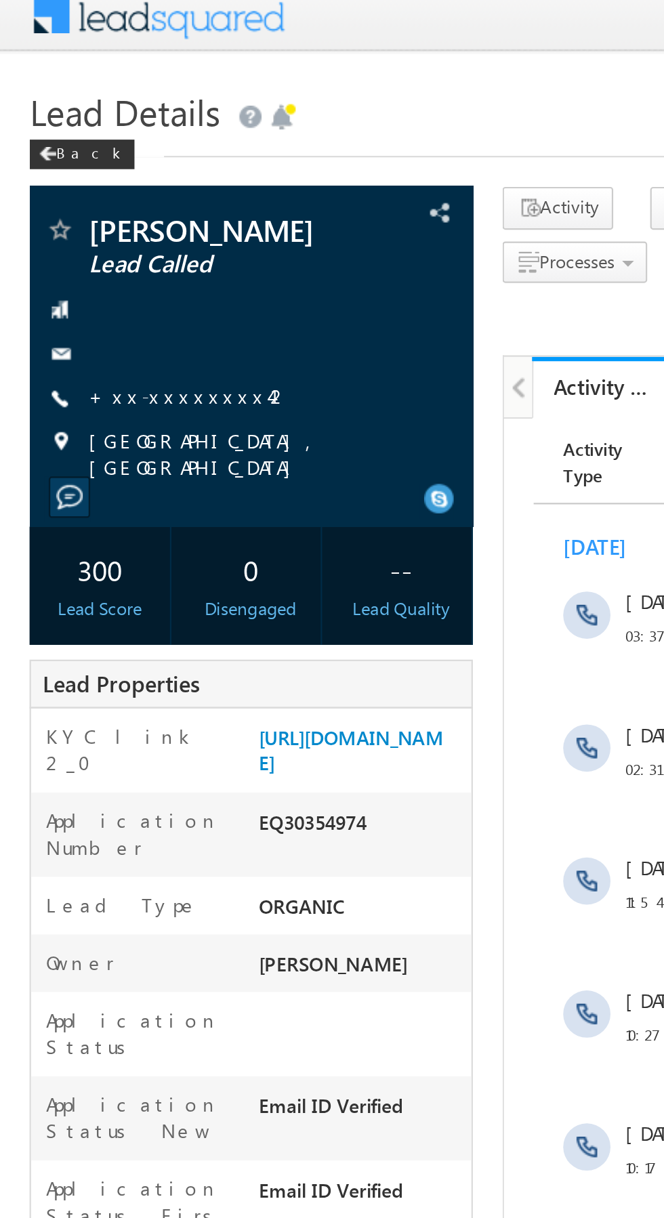
click at [81, 192] on link "+xx-xxxxxxxx42" at bounding box center [87, 190] width 93 height 12
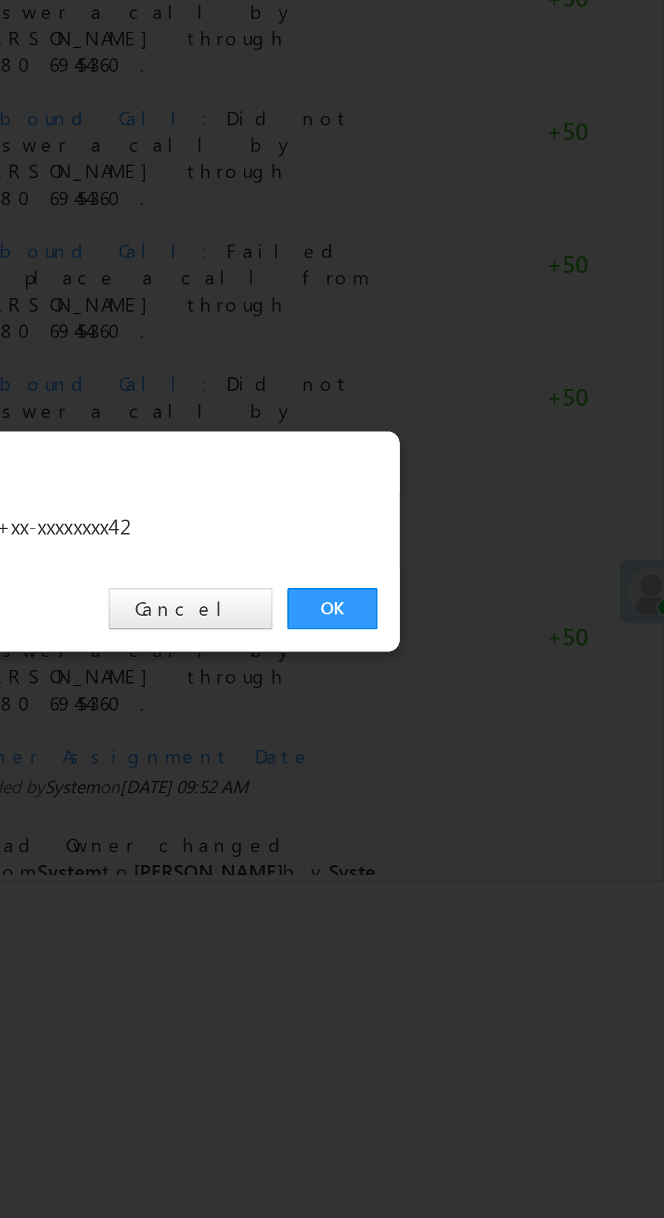
click at [499, 624] on link "OK" at bounding box center [497, 631] width 41 height 19
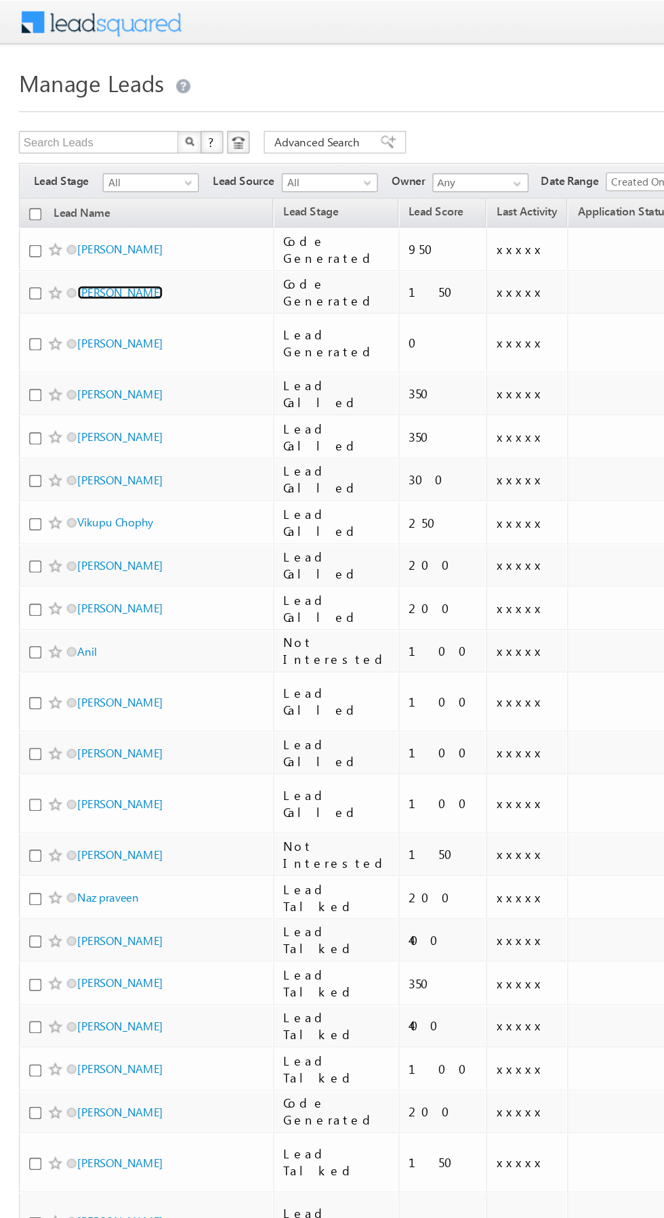
click at [97, 211] on link "Lalubha Jadeja" at bounding box center [87, 210] width 62 height 10
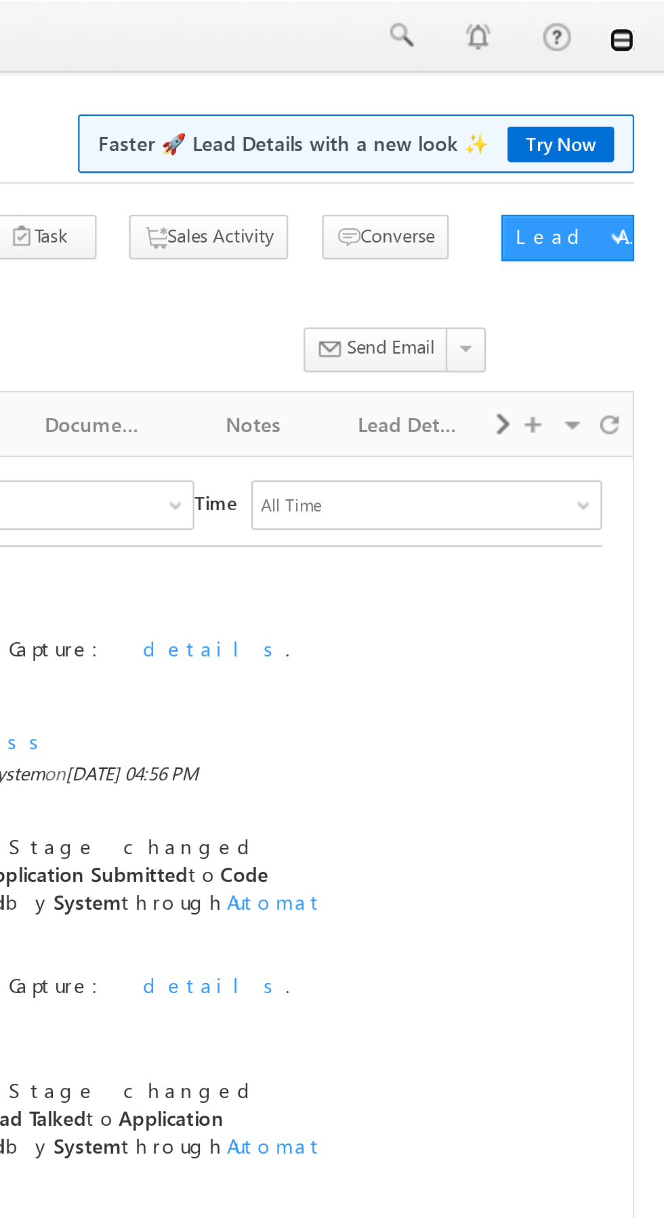
click at [648, 19] on link at bounding box center [644, 17] width 11 height 11
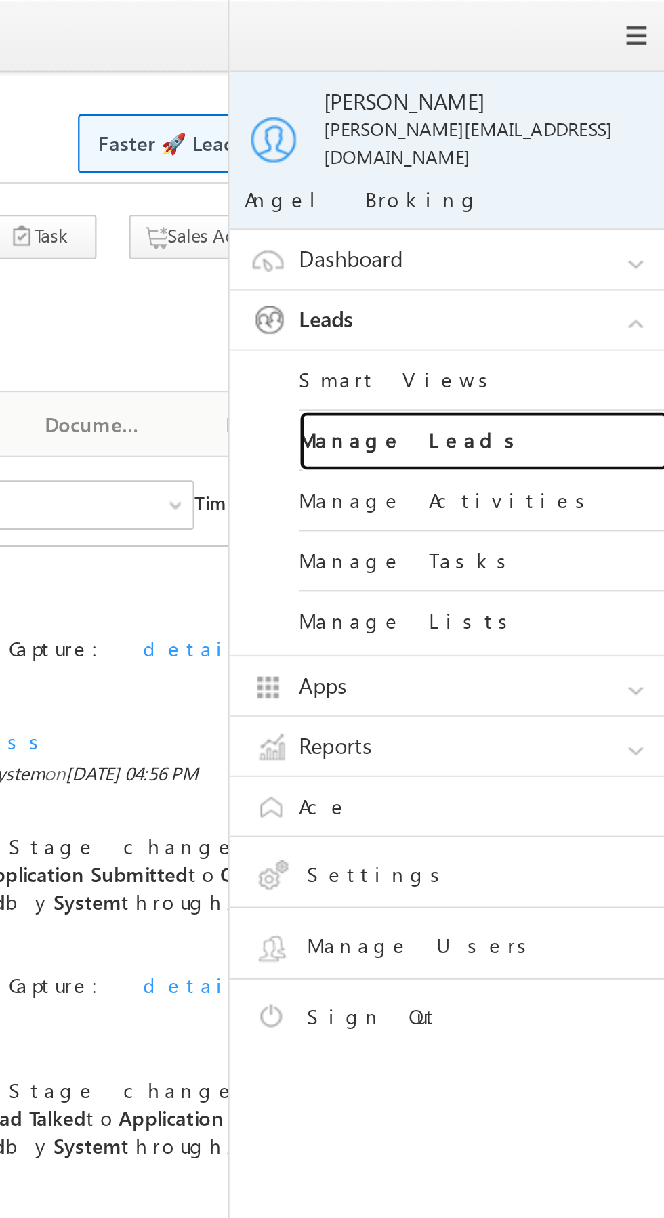
click at [598, 184] on link "Manage Leads" at bounding box center [584, 193] width 163 height 26
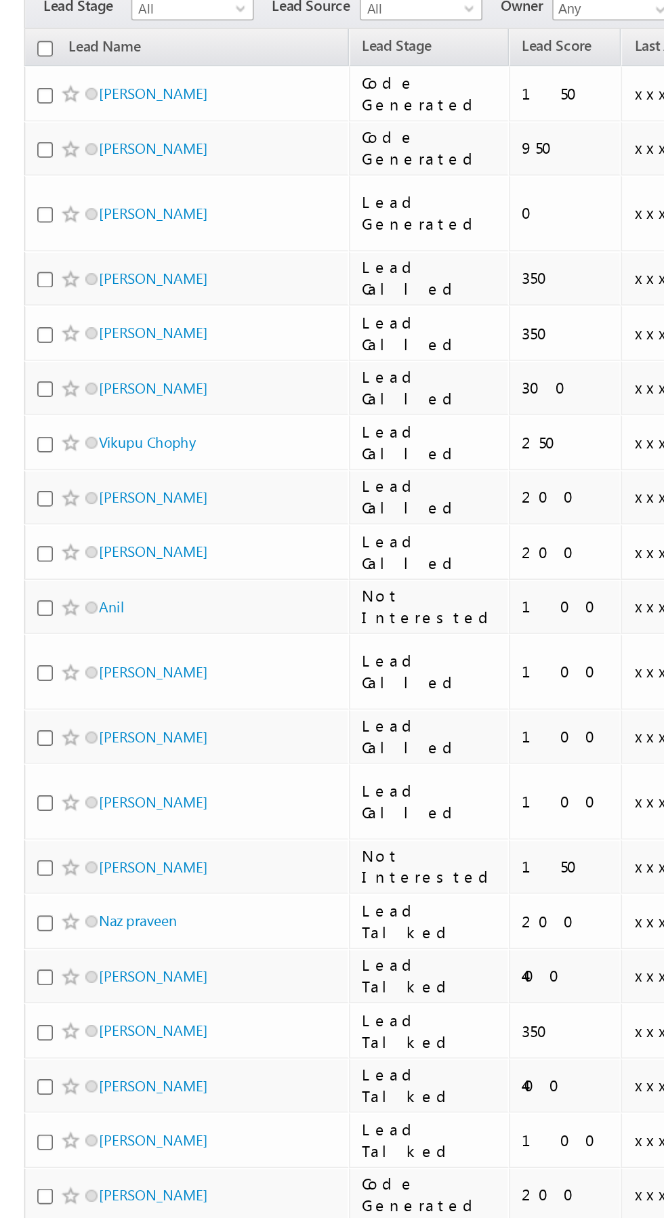
scroll to position [0, 3]
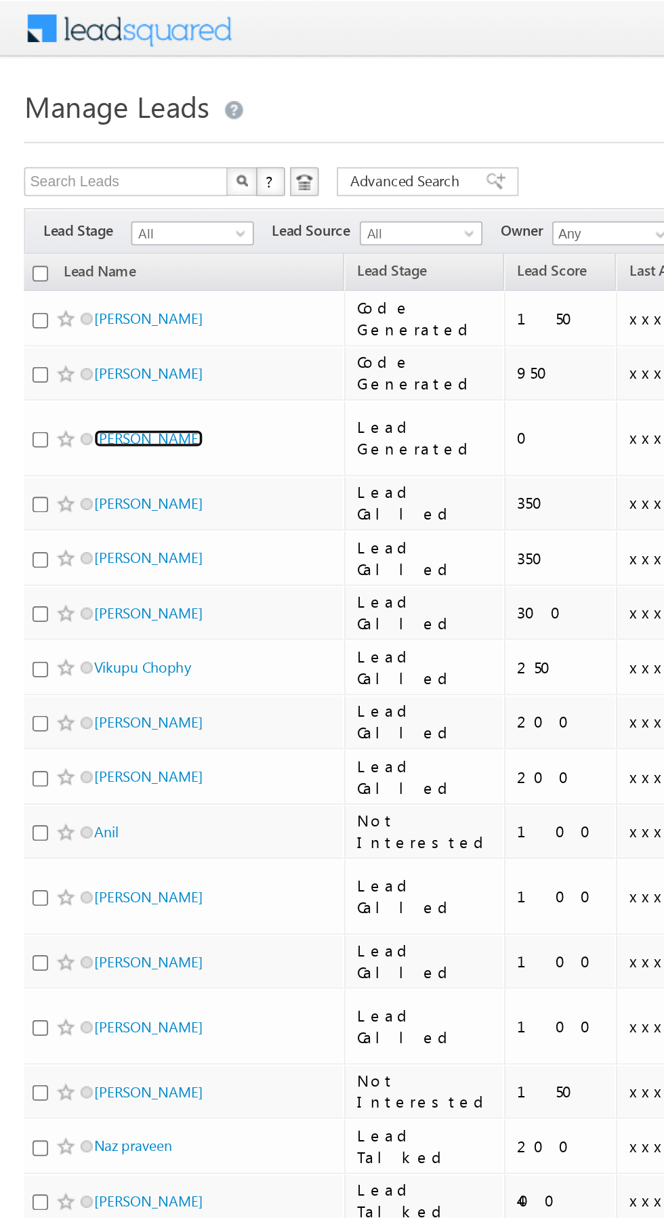
click at [93, 244] on link "[PERSON_NAME]" at bounding box center [84, 247] width 62 height 10
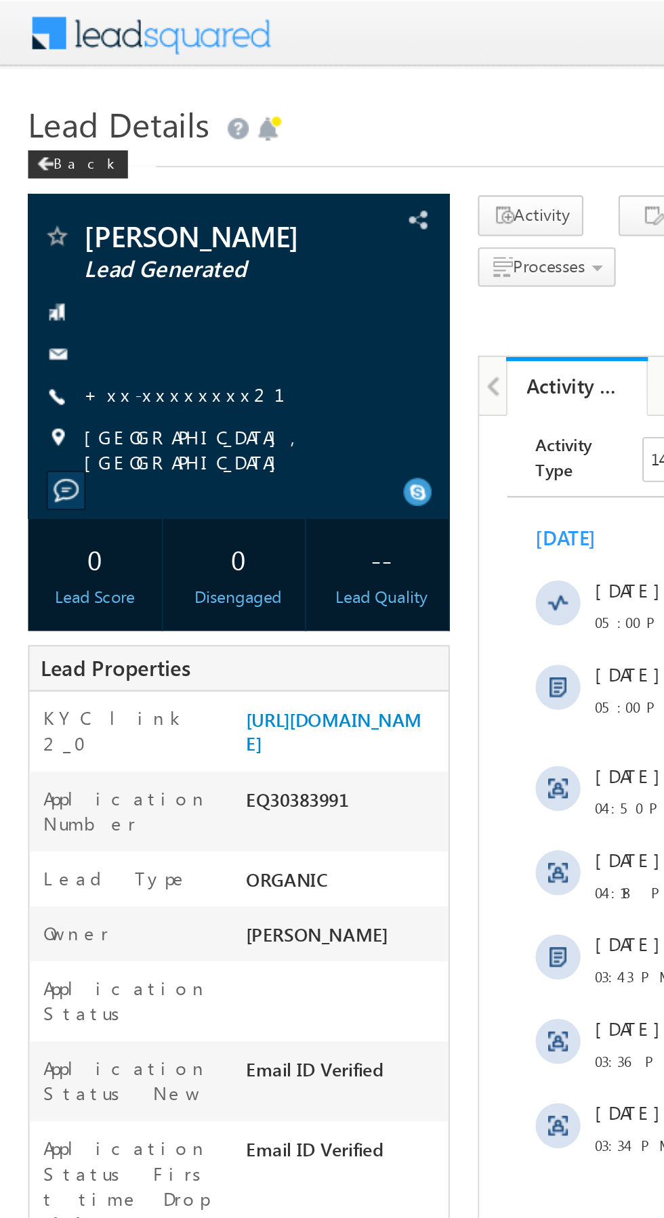
click at [73, 192] on link "+xx-xxxxxxxx21" at bounding box center [97, 190] width 113 height 12
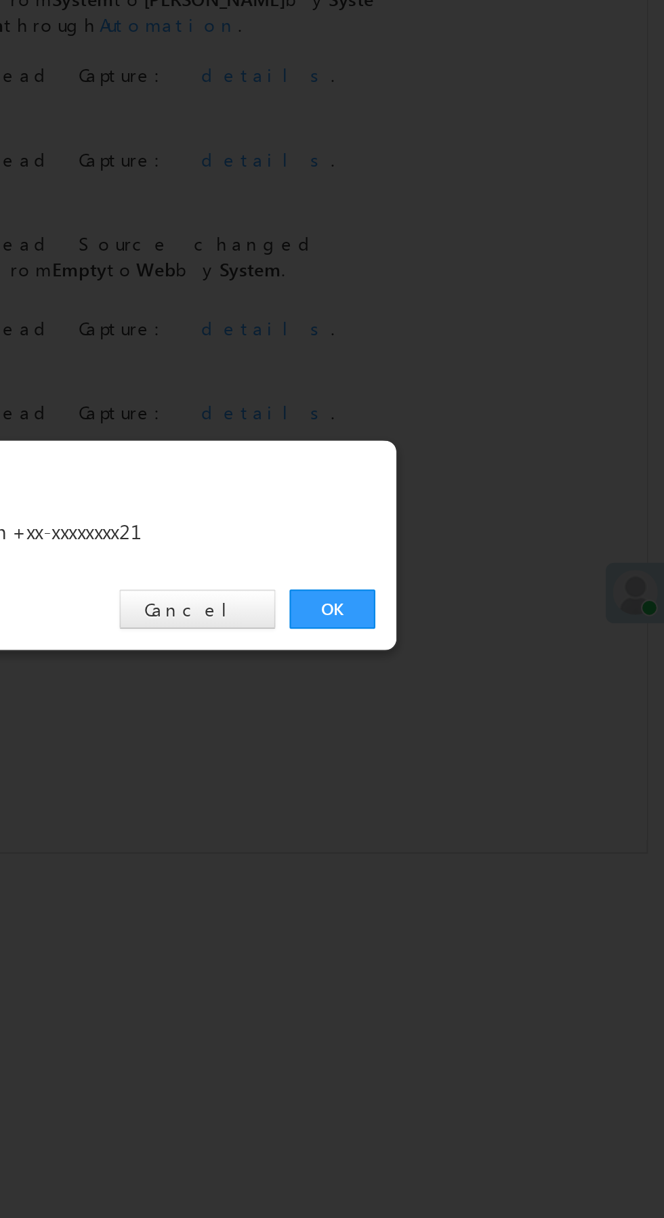
click at [498, 632] on link "OK" at bounding box center [497, 631] width 41 height 19
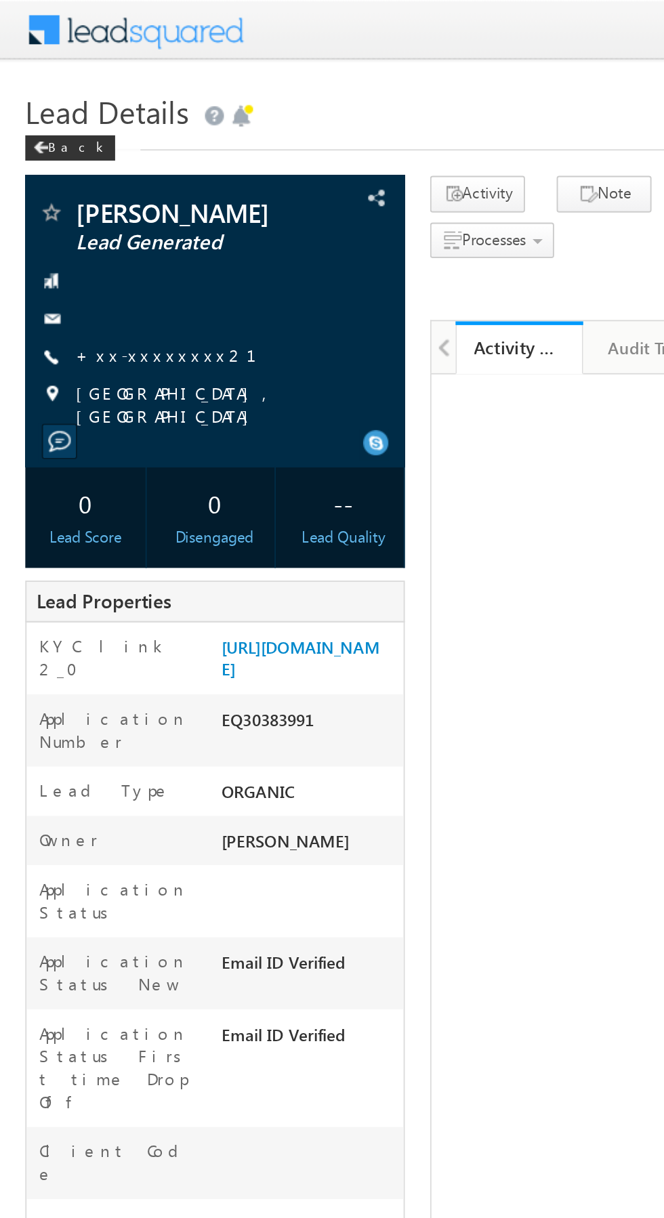
click at [82, 190] on link "+xx-xxxxxxxx21" at bounding box center [97, 190] width 113 height 12
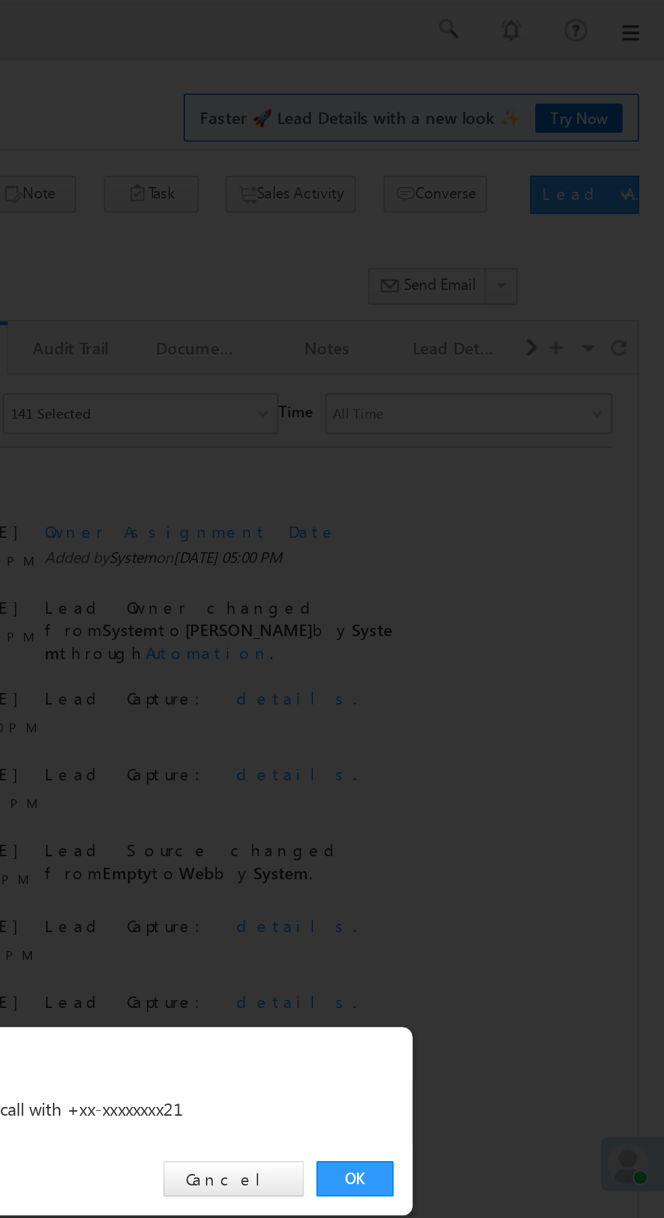
click at [503, 626] on link "OK" at bounding box center [497, 631] width 41 height 19
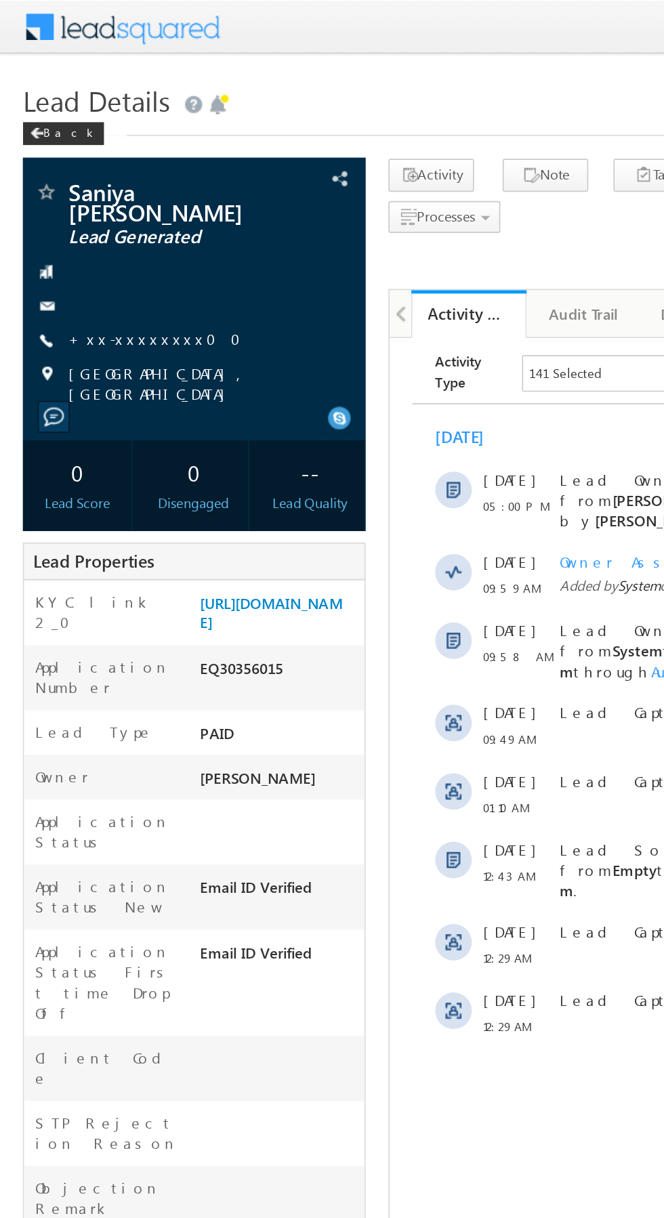
click at [79, 199] on link "+xx-xxxxxxxx00" at bounding box center [96, 201] width 110 height 12
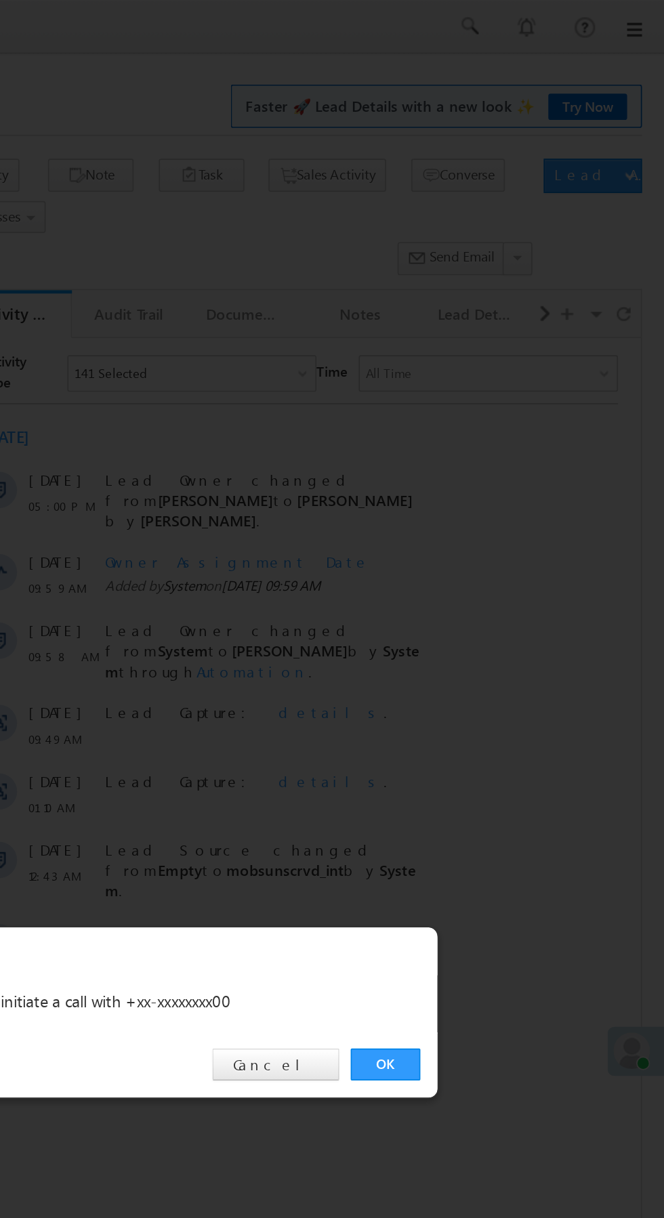
click at [502, 630] on link "OK" at bounding box center [497, 631] width 41 height 19
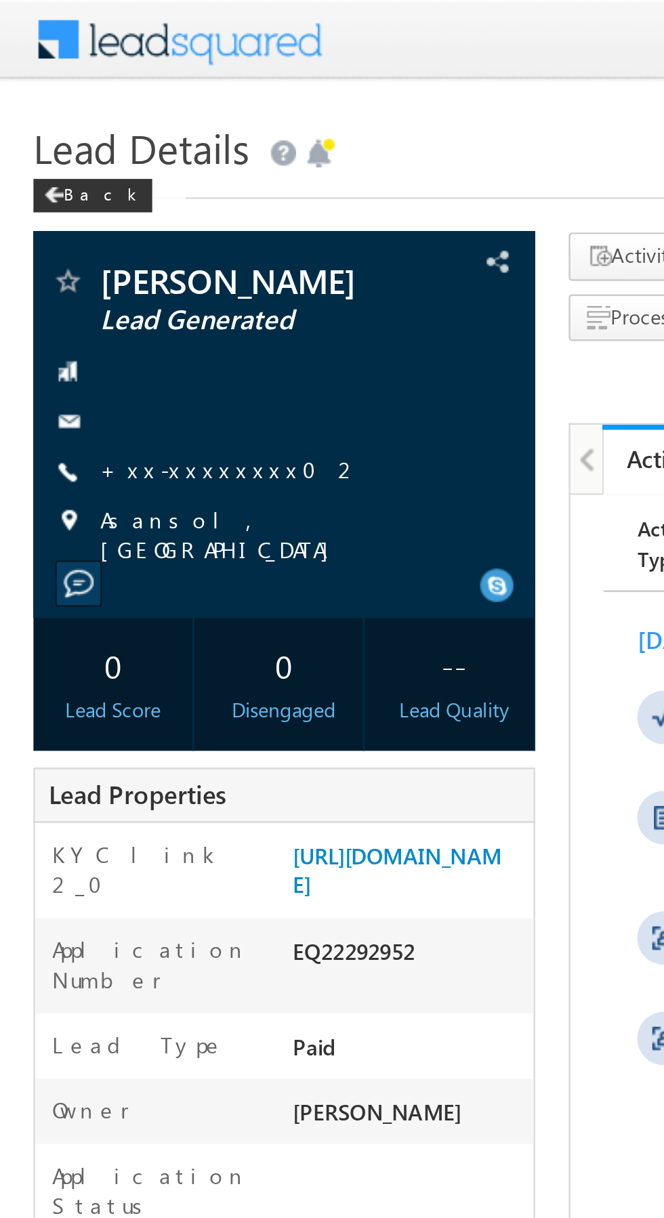
click at [81, 191] on link "+xx-xxxxxxxx02" at bounding box center [94, 190] width 106 height 12
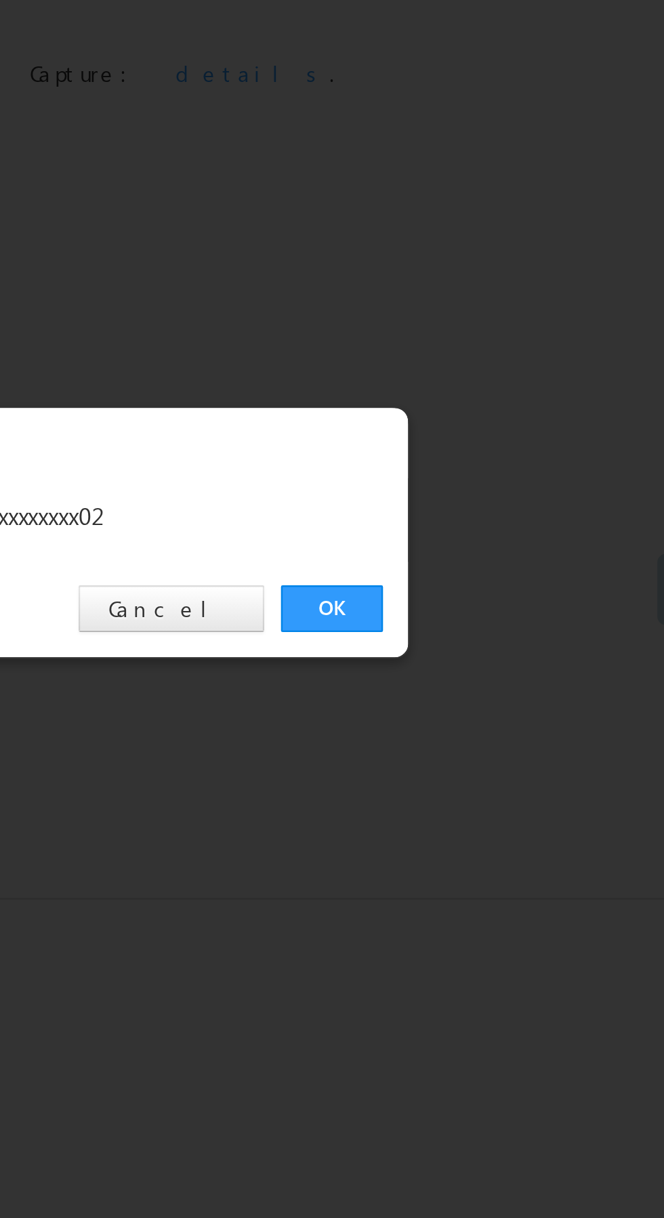
click at [494, 625] on link "OK" at bounding box center [497, 631] width 41 height 19
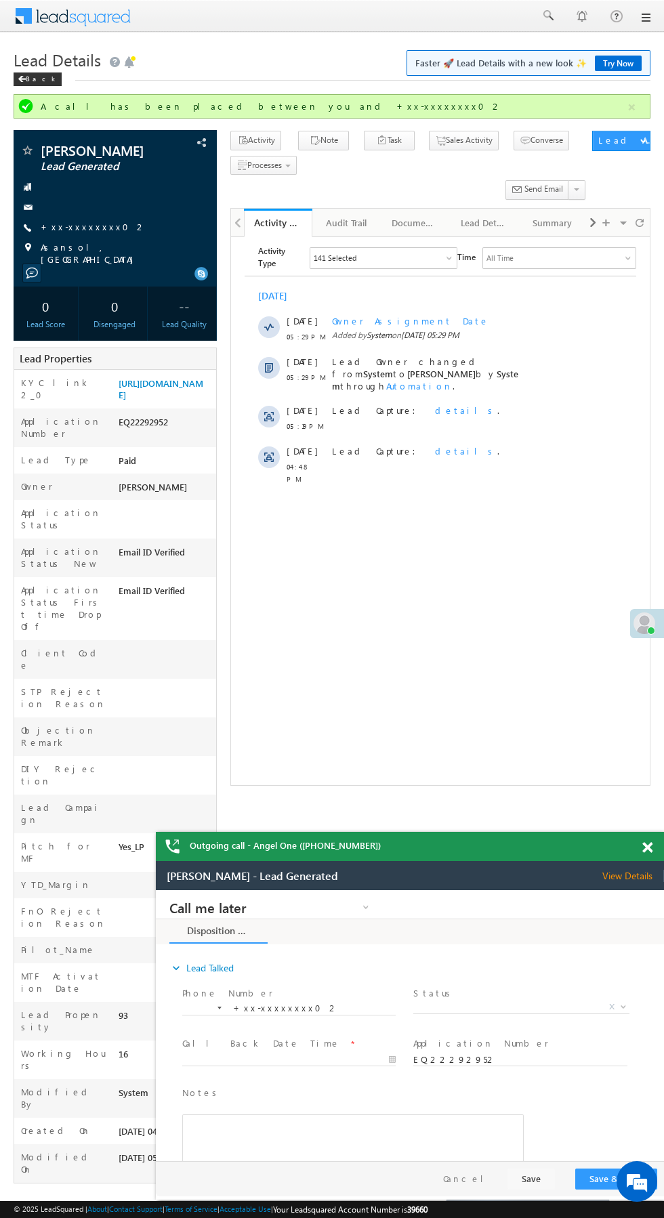
click at [653, 1031] on div "Phone Number * +xx-xxxxxxxx02 +xx-xxxxxxxx02 Status * Pitch Done Pitch Not Done…" at bounding box center [421, 1008] width 484 height 50
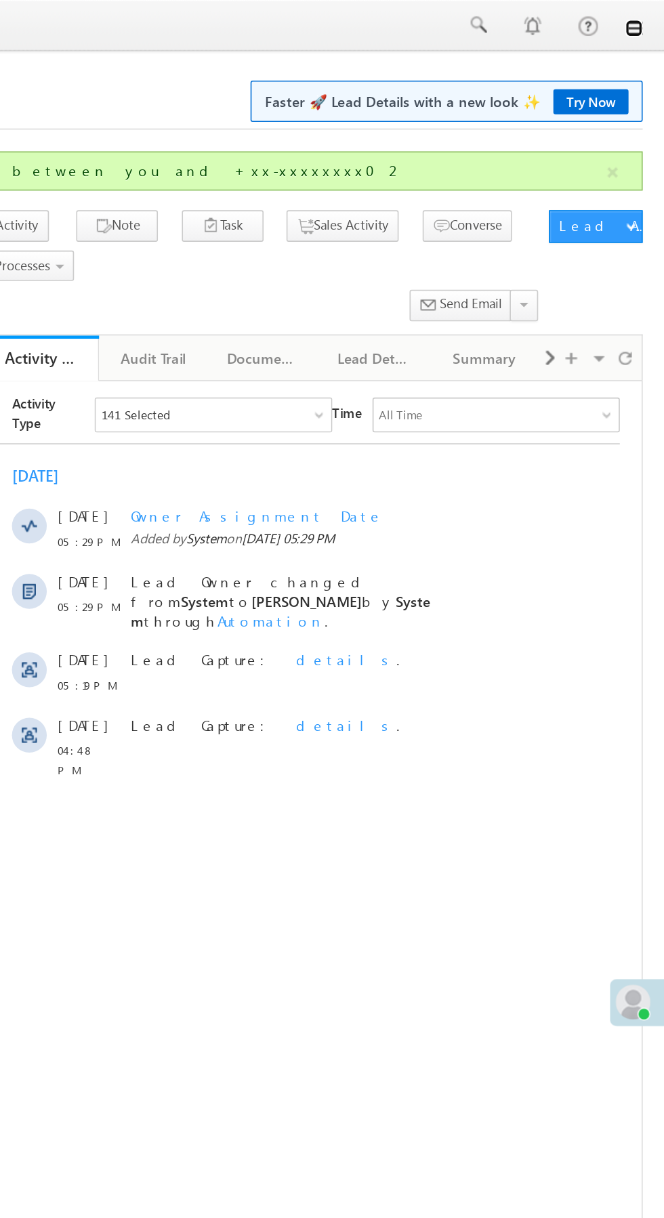
click at [644, 20] on link at bounding box center [644, 17] width 11 height 11
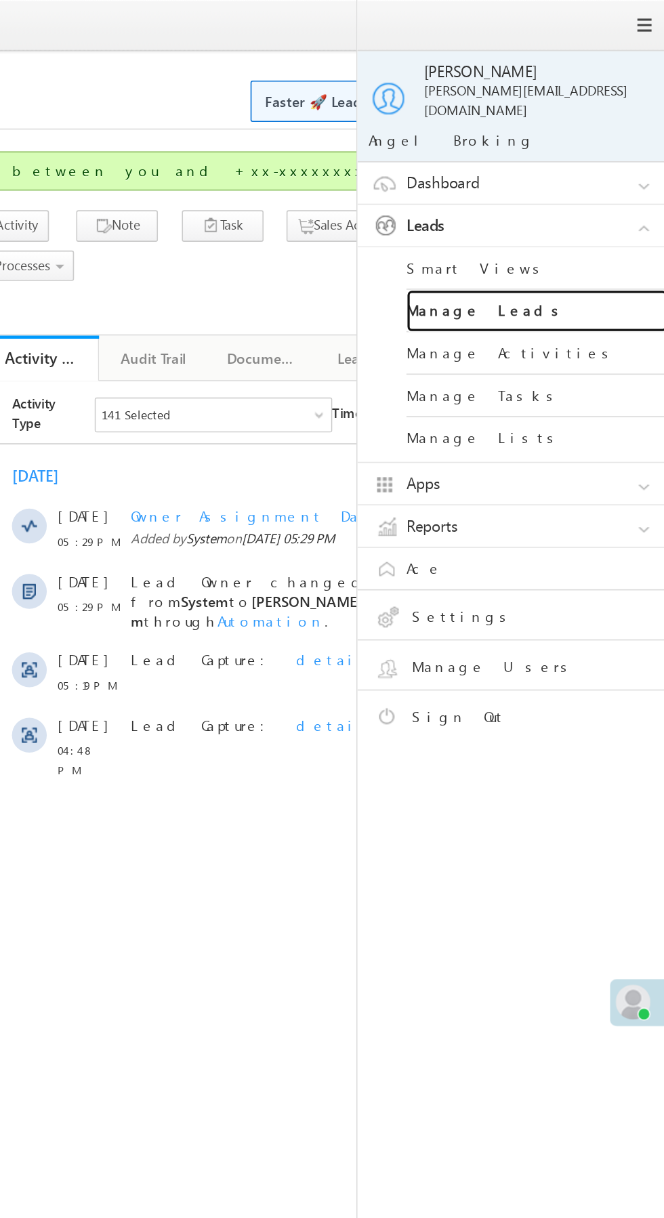
click at [612, 186] on link "Manage Leads" at bounding box center [584, 193] width 163 height 26
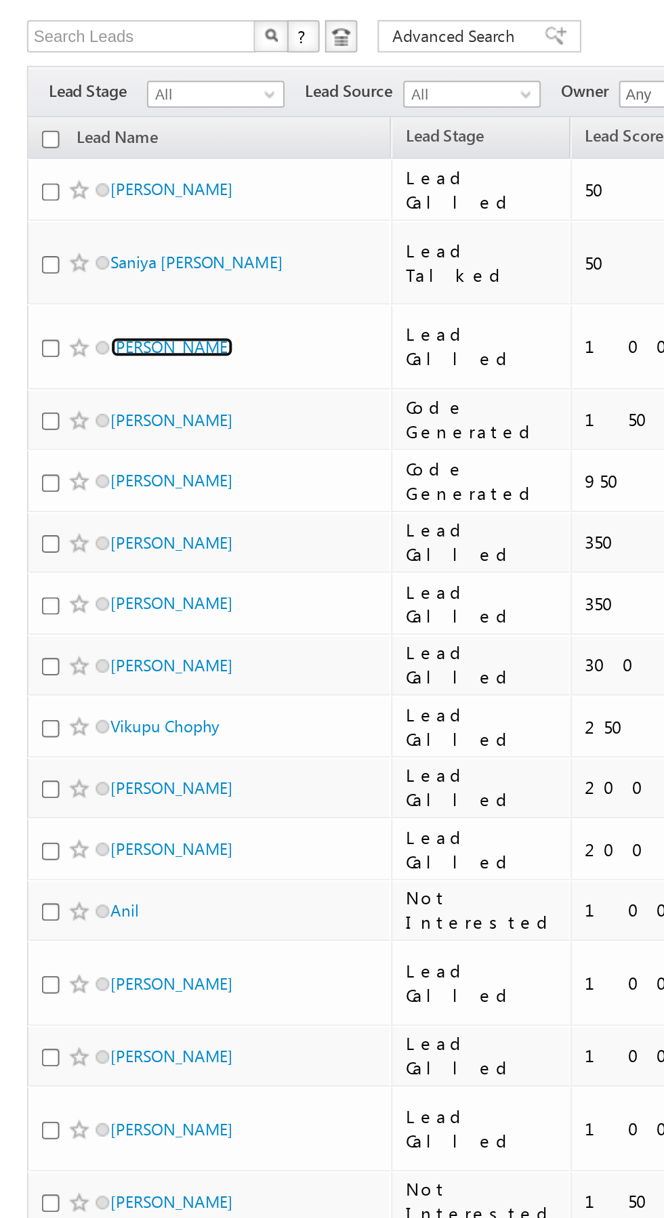
click at [97, 253] on link "[PERSON_NAME]" at bounding box center [87, 258] width 62 height 10
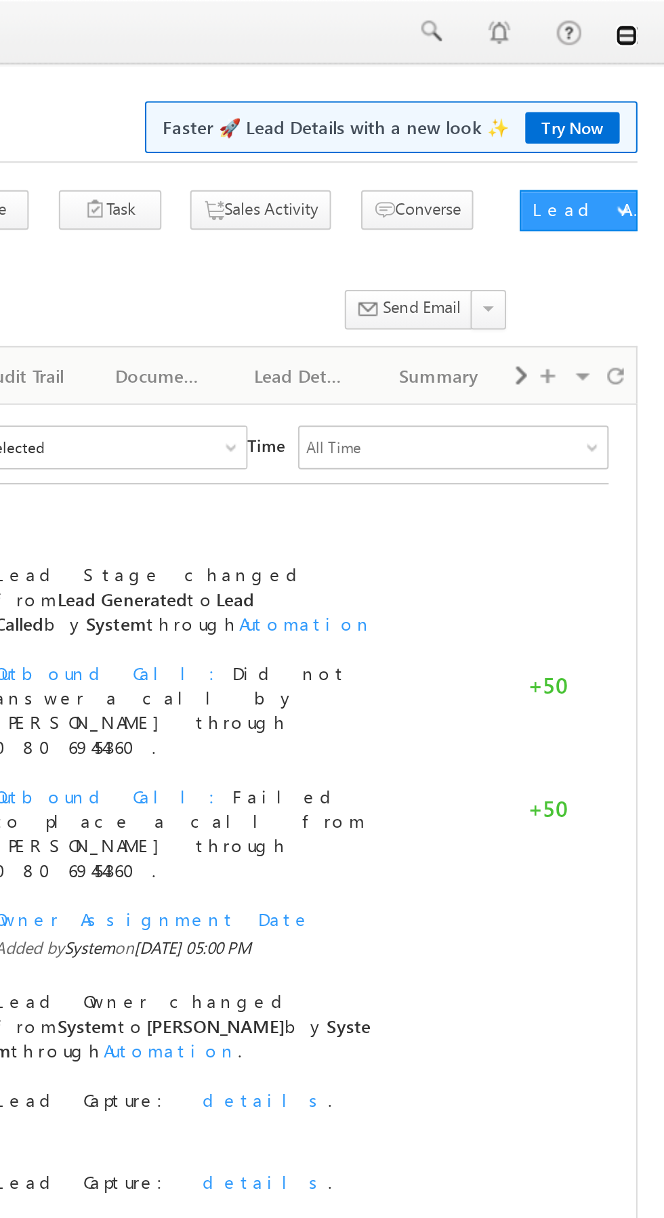
click at [645, 22] on link at bounding box center [644, 17] width 11 height 11
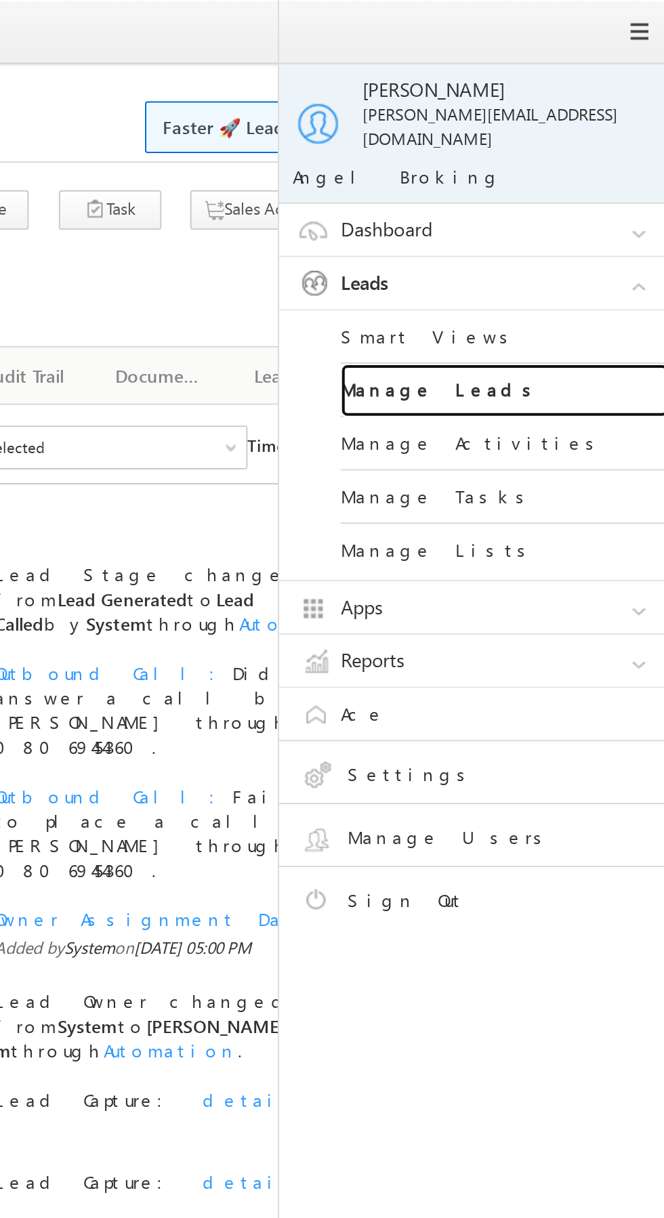
click at [599, 183] on link "Manage Leads" at bounding box center [584, 193] width 163 height 26
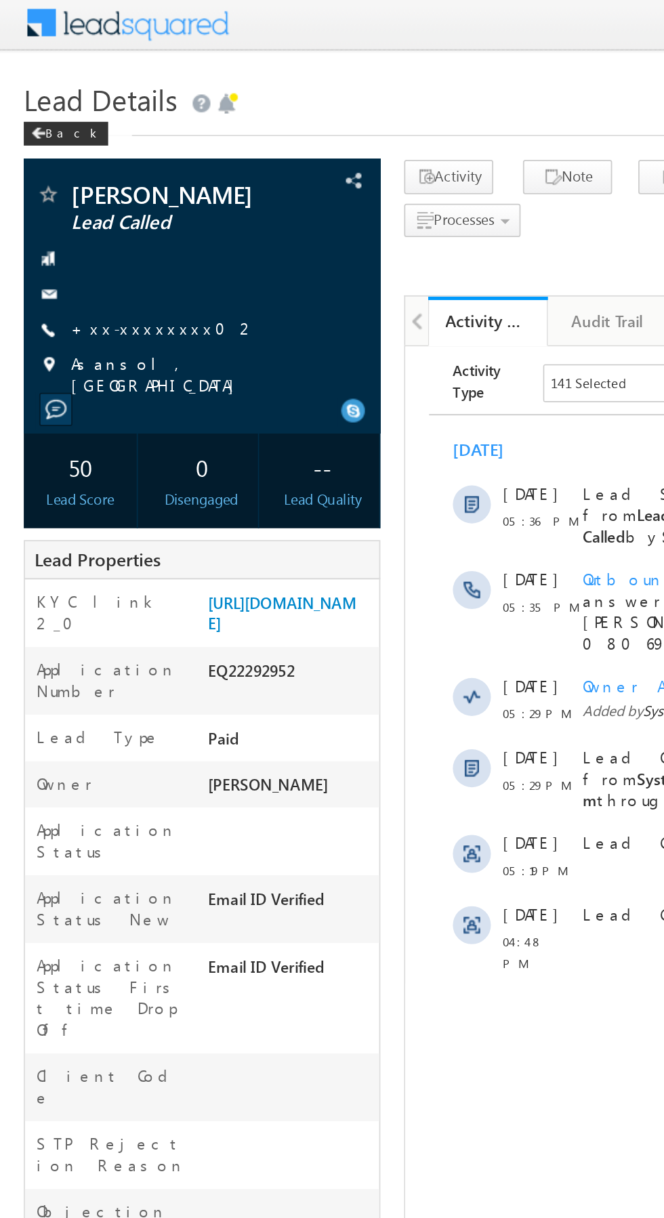
click at [86, 190] on link "+xx-xxxxxxxx02" at bounding box center [94, 190] width 106 height 12
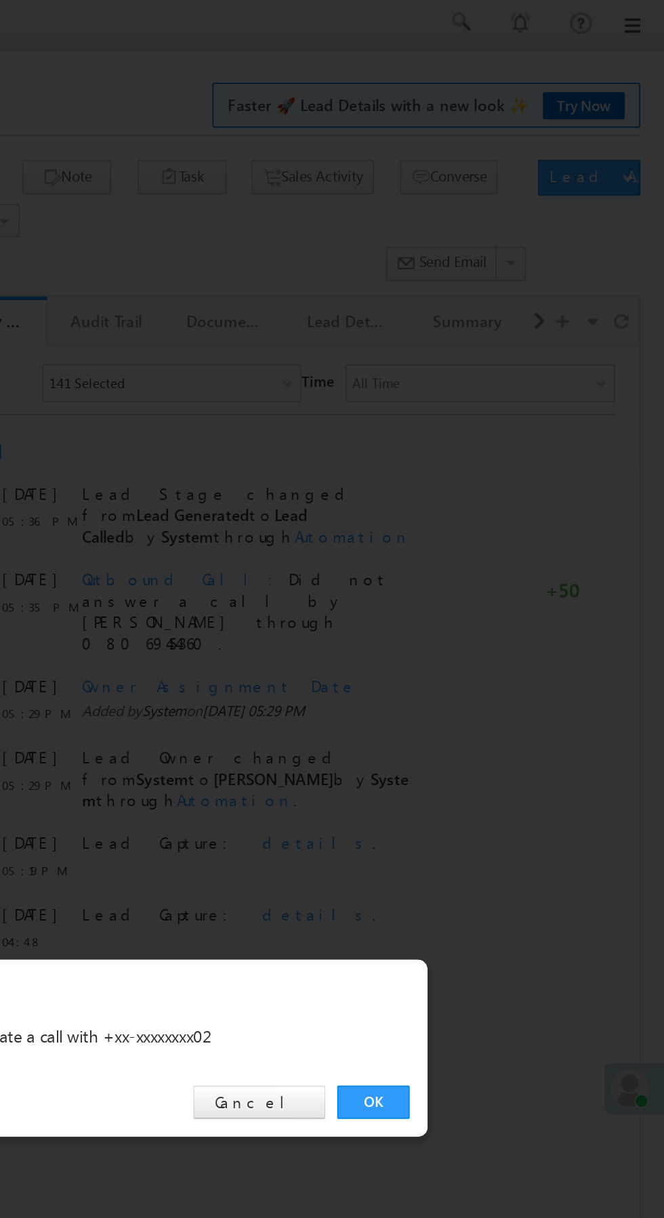
click at [498, 630] on link "OK" at bounding box center [497, 631] width 41 height 19
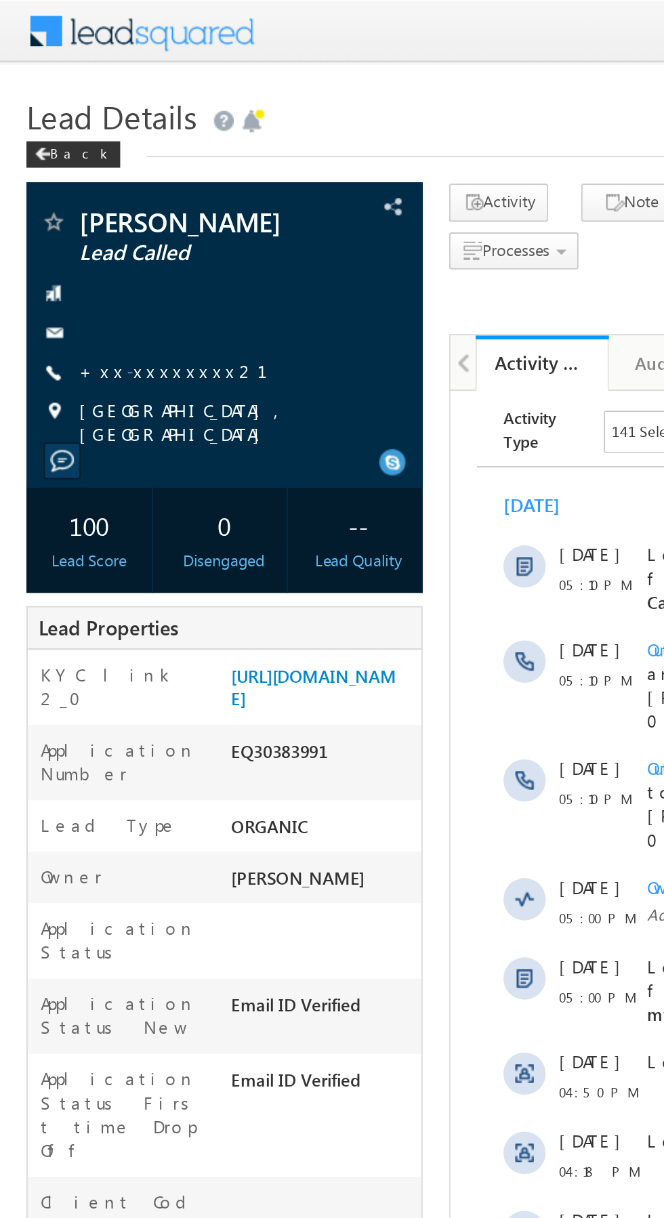
click at [87, 195] on link "+xx-xxxxxxxx21" at bounding box center [97, 190] width 113 height 12
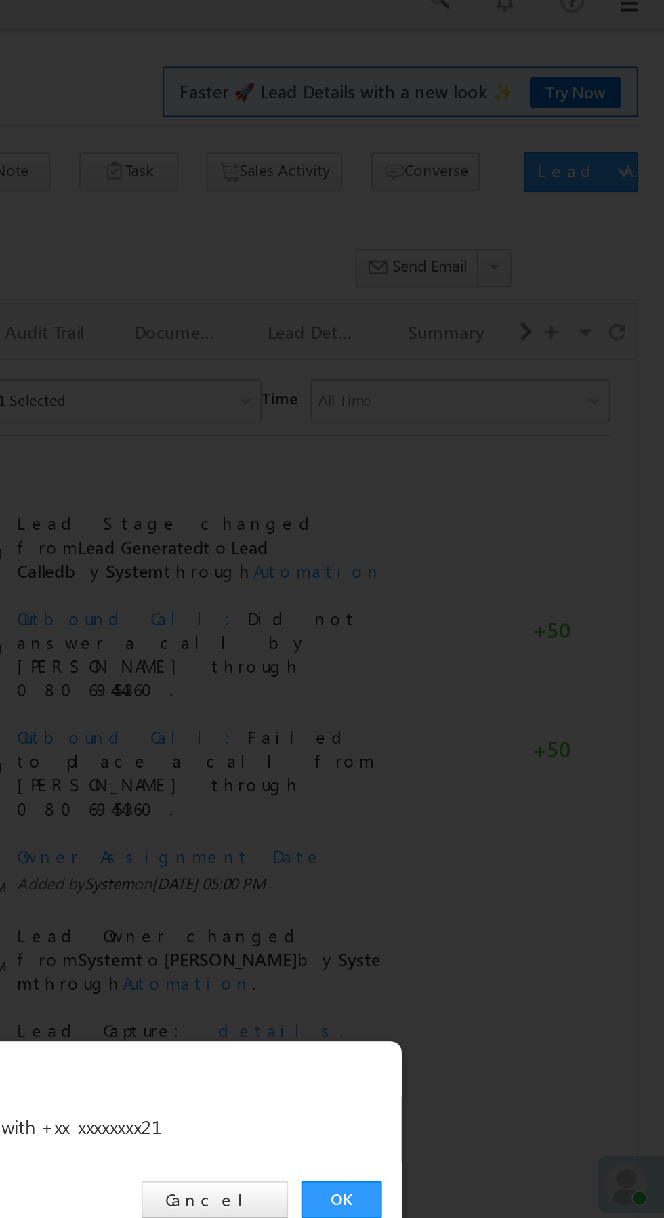
click at [495, 632] on link "OK" at bounding box center [497, 631] width 41 height 19
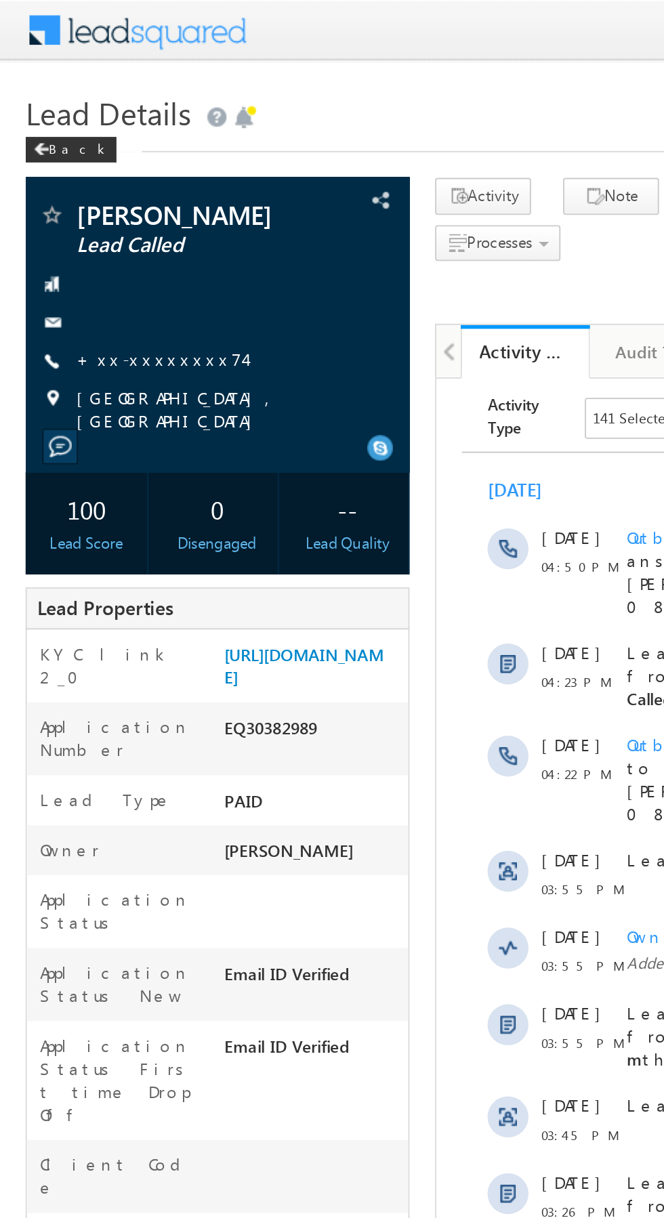
click at [85, 188] on link "+xx-xxxxxxxx74" at bounding box center [85, 190] width 89 height 12
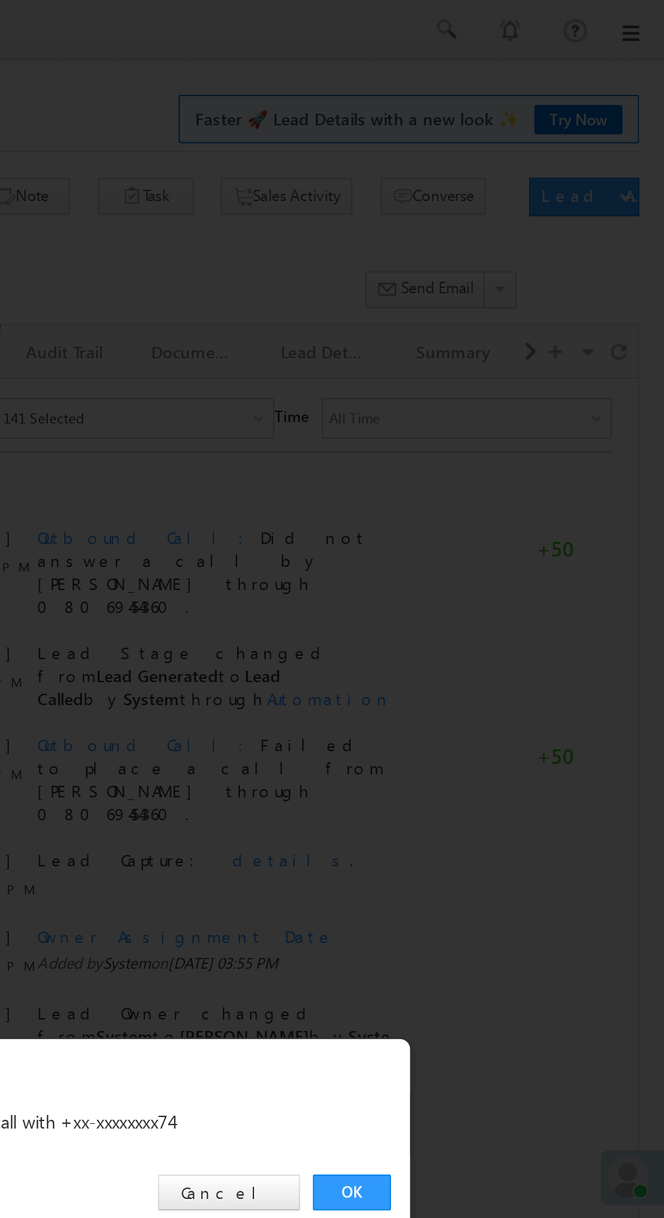
click at [493, 628] on link "OK" at bounding box center [497, 631] width 41 height 19
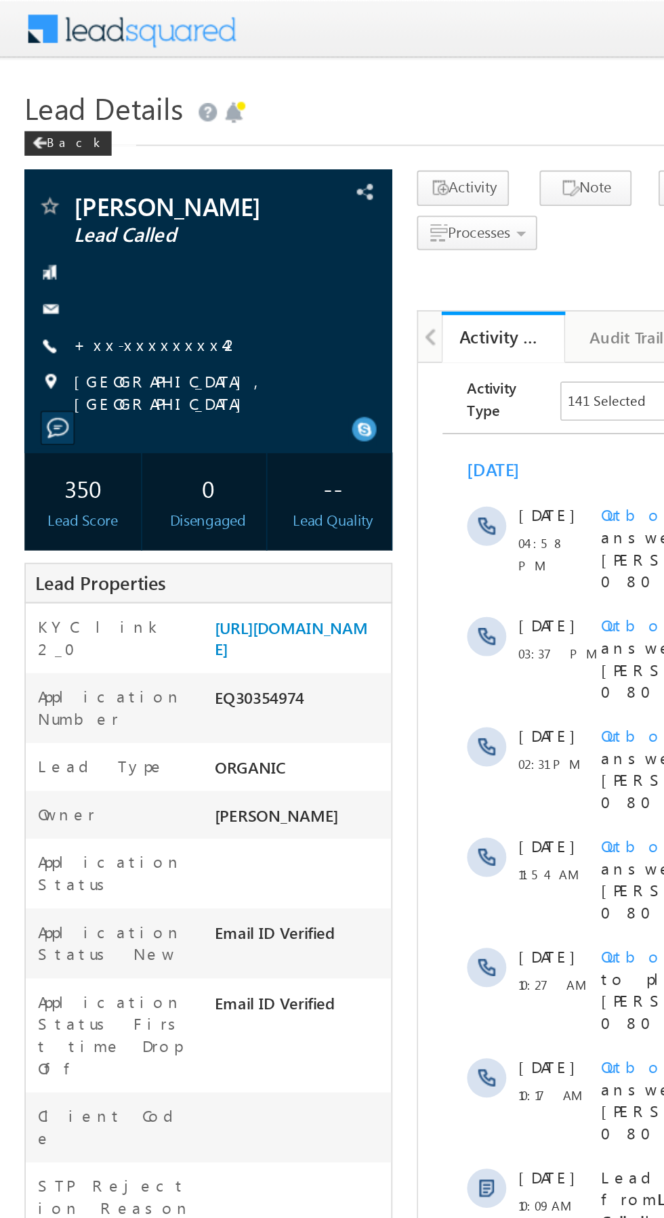
click at [89, 190] on link "+xx-xxxxxxxx42" at bounding box center [87, 190] width 93 height 12
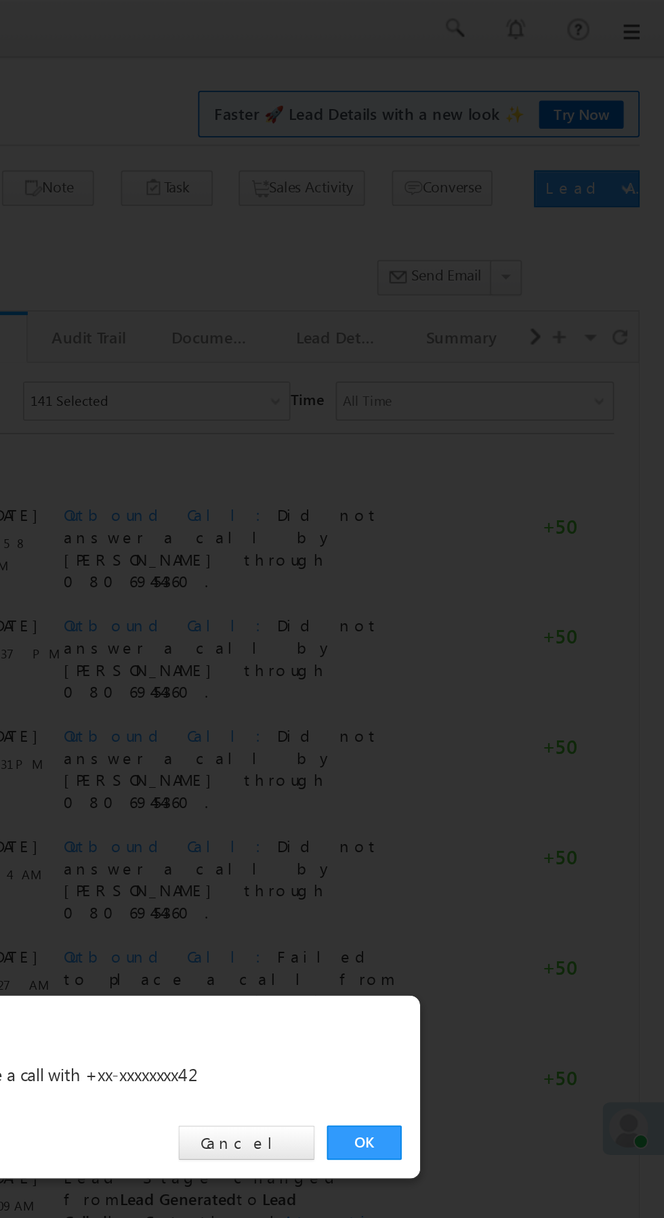
click at [490, 627] on link "OK" at bounding box center [497, 631] width 41 height 19
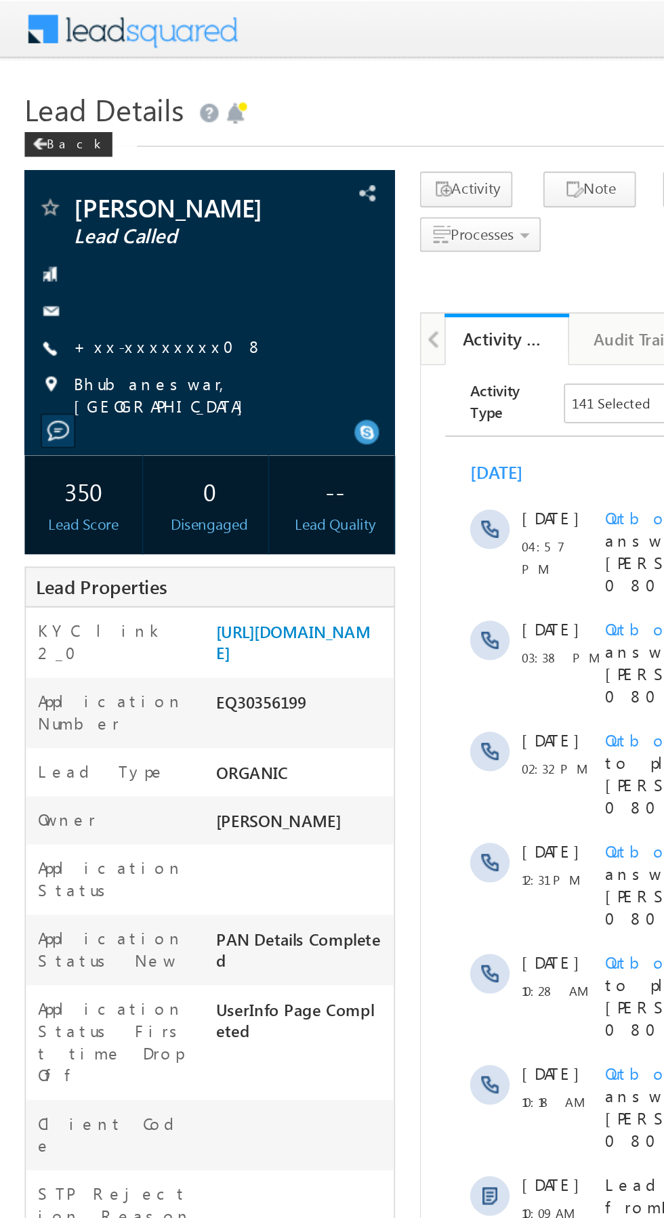
click at [83, 194] on link "+xx-xxxxxxxx08" at bounding box center [93, 190] width 104 height 12
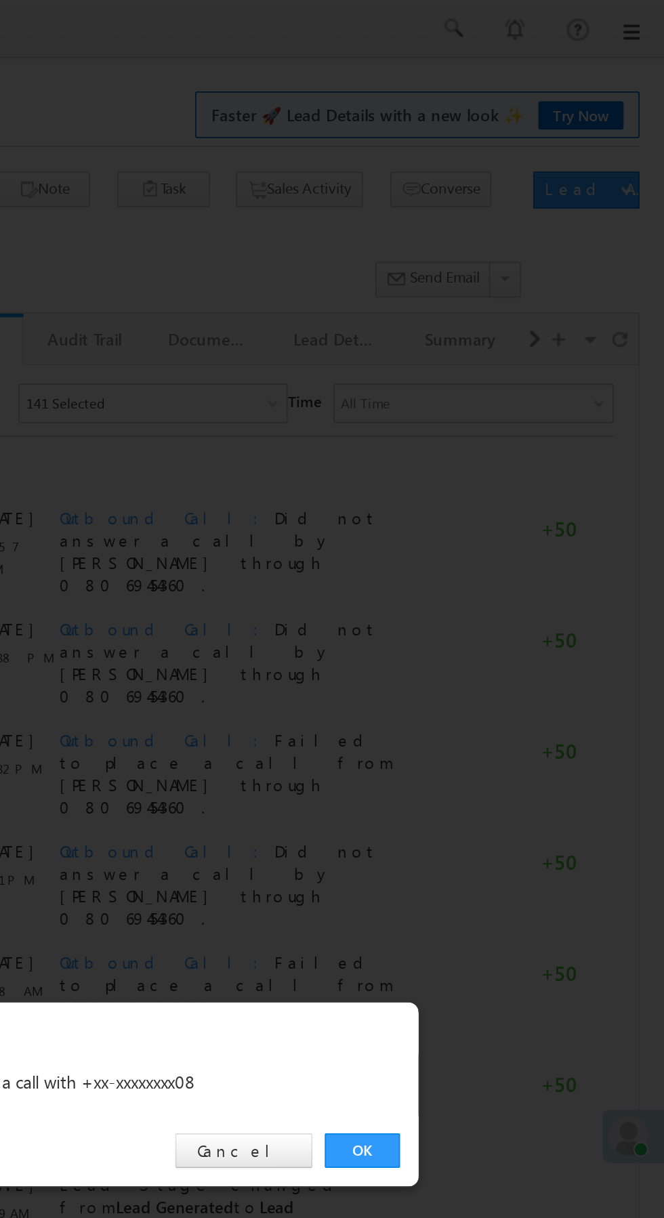
click at [507, 635] on link "OK" at bounding box center [497, 631] width 41 height 19
